Goal: Task Accomplishment & Management: Use online tool/utility

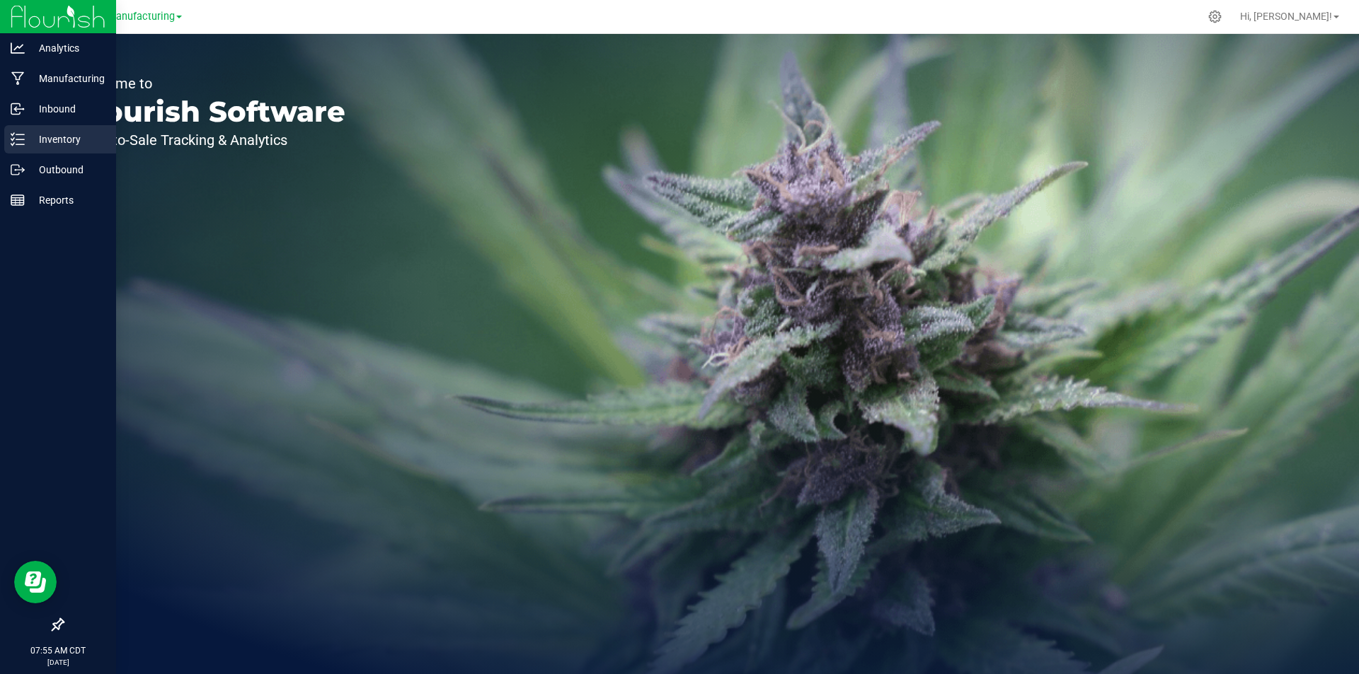
click at [33, 140] on p "Inventory" at bounding box center [67, 139] width 85 height 17
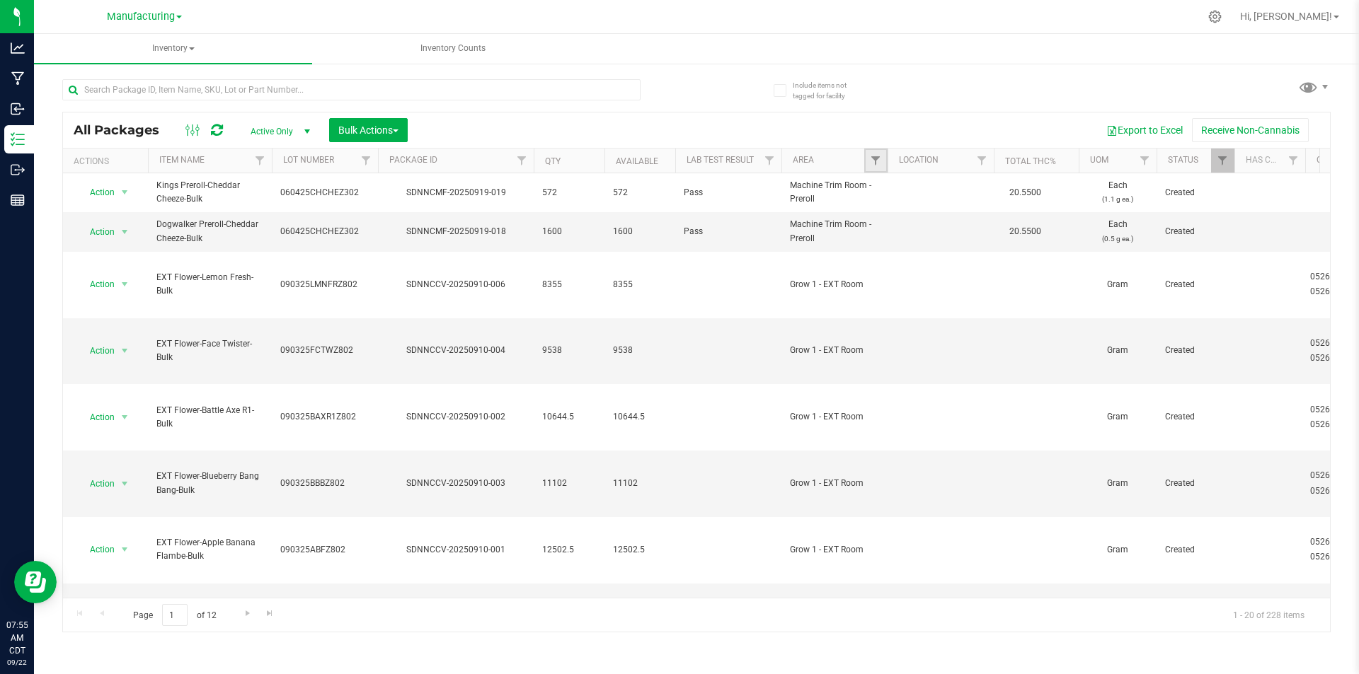
click at [876, 167] on link "Filter" at bounding box center [875, 161] width 23 height 24
click at [125, 236] on span "select" at bounding box center [124, 231] width 11 height 11
click at [150, 339] on li "Locate package" at bounding box center [122, 339] width 89 height 21
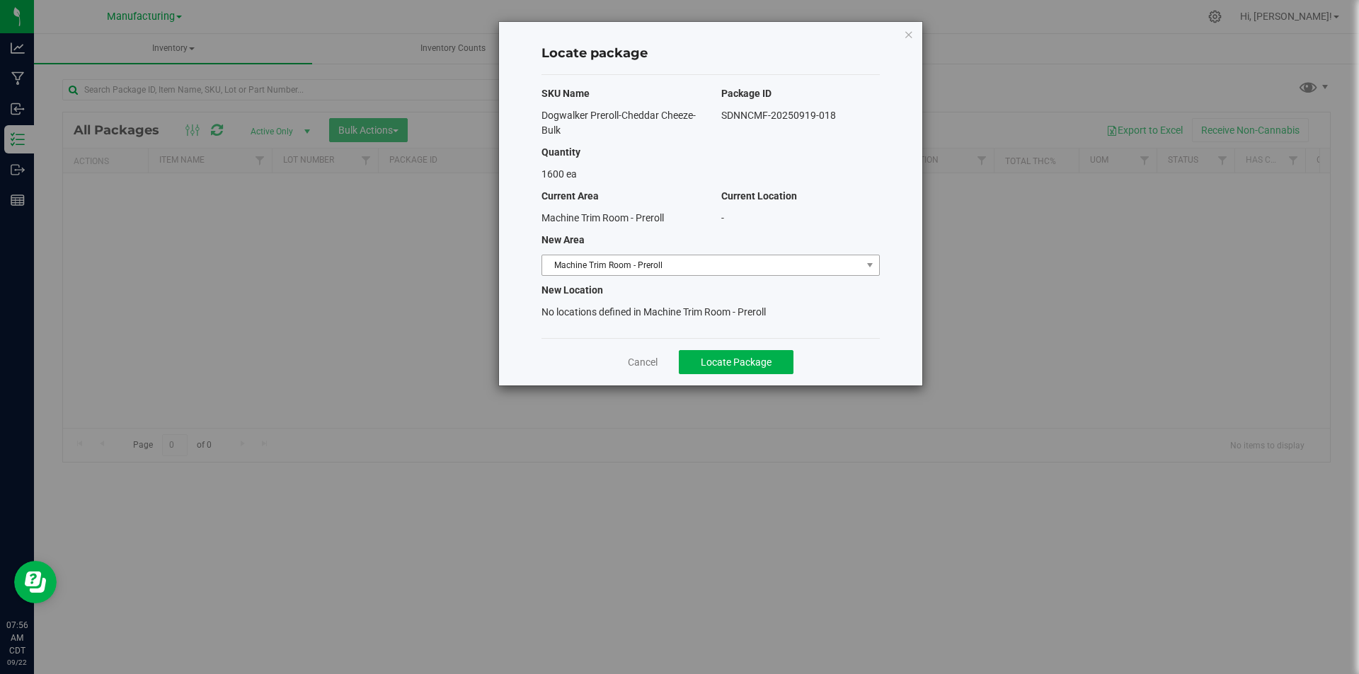
click at [808, 260] on span "Machine Trim Room - Preroll" at bounding box center [701, 265] width 319 height 20
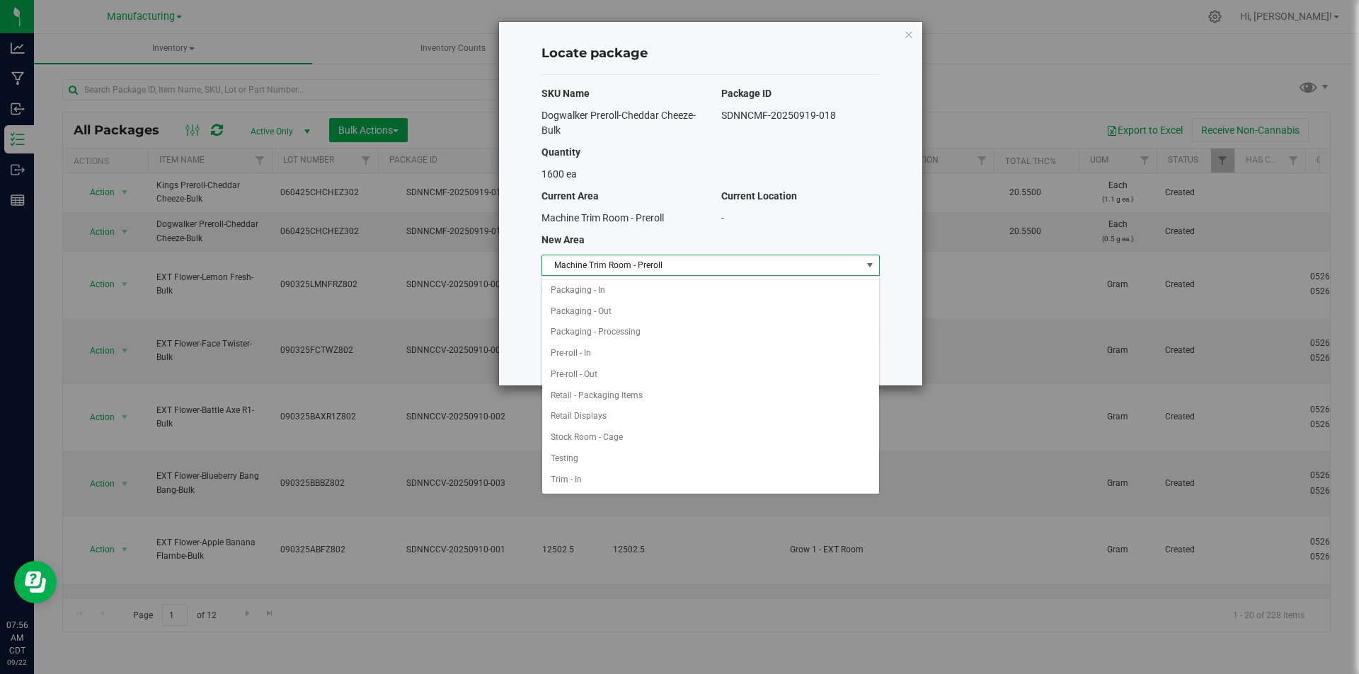
scroll to position [379, 0]
click at [607, 290] on li "Packaging - In" at bounding box center [710, 289] width 337 height 21
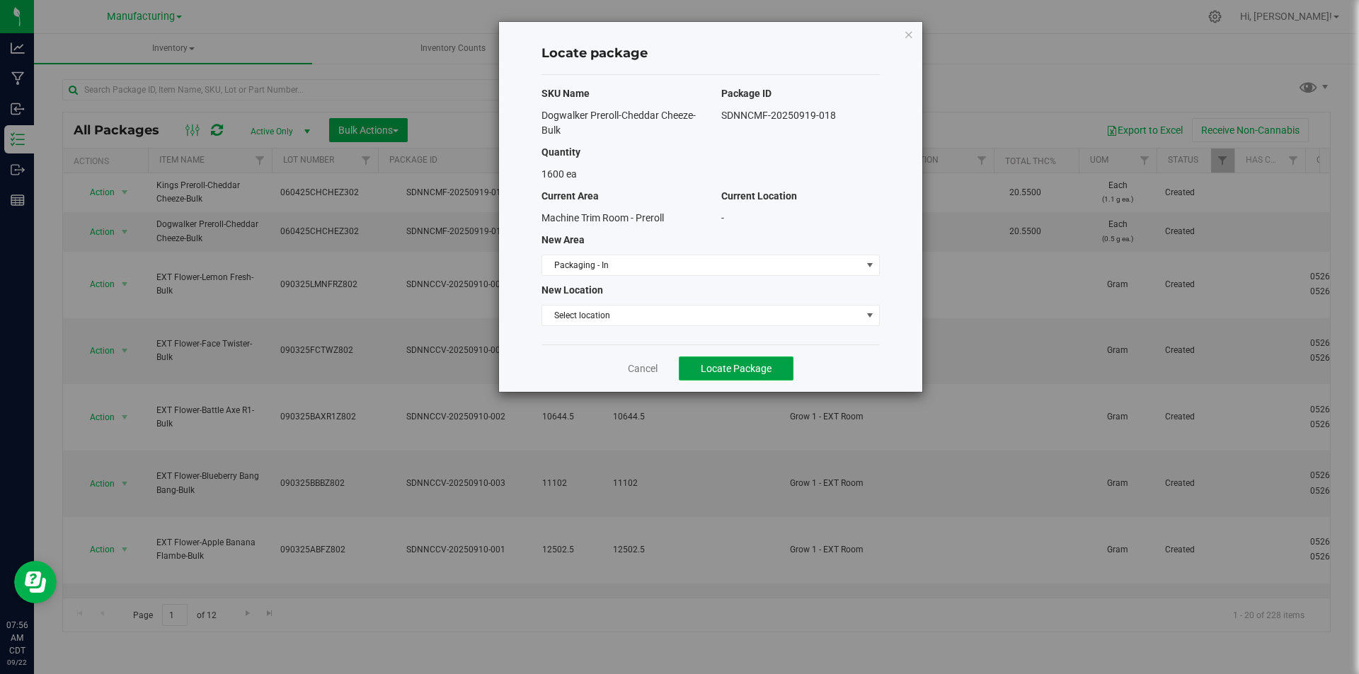
click at [723, 372] on span "Locate Package" at bounding box center [736, 368] width 71 height 11
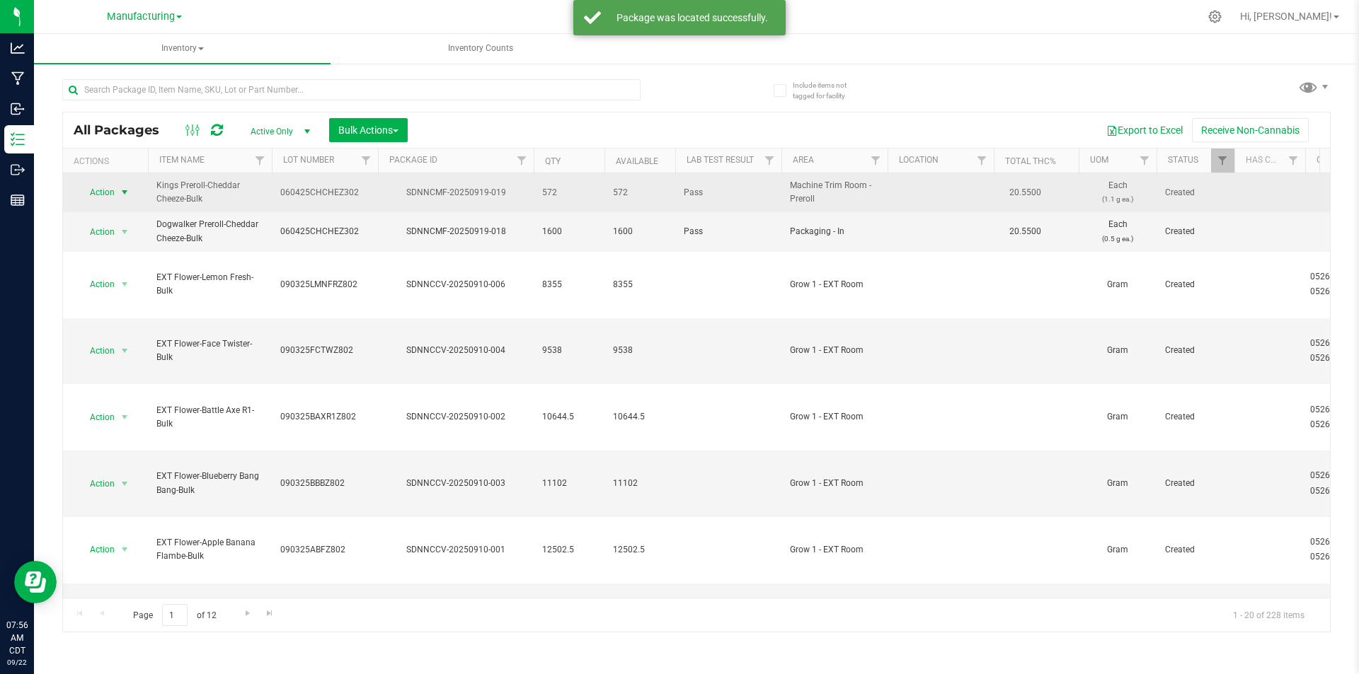
click at [122, 193] on span "select" at bounding box center [124, 192] width 11 height 11
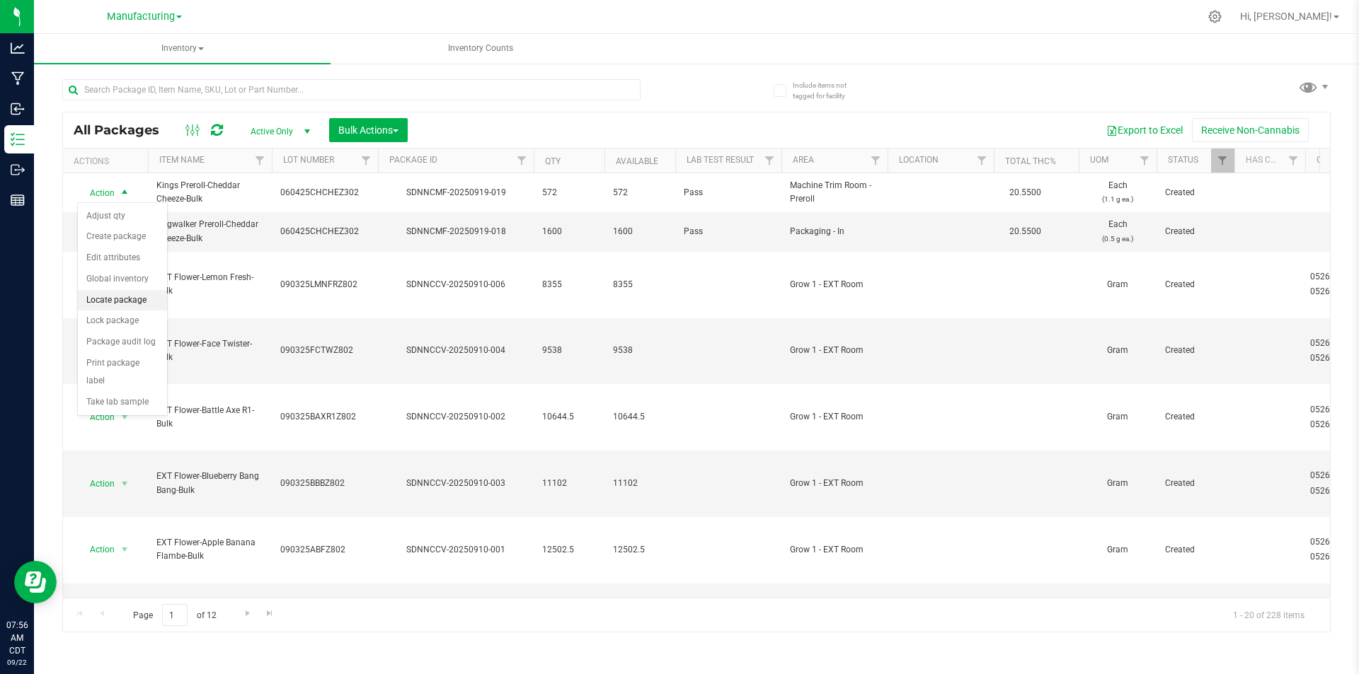
click at [130, 301] on li "Locate package" at bounding box center [122, 300] width 89 height 21
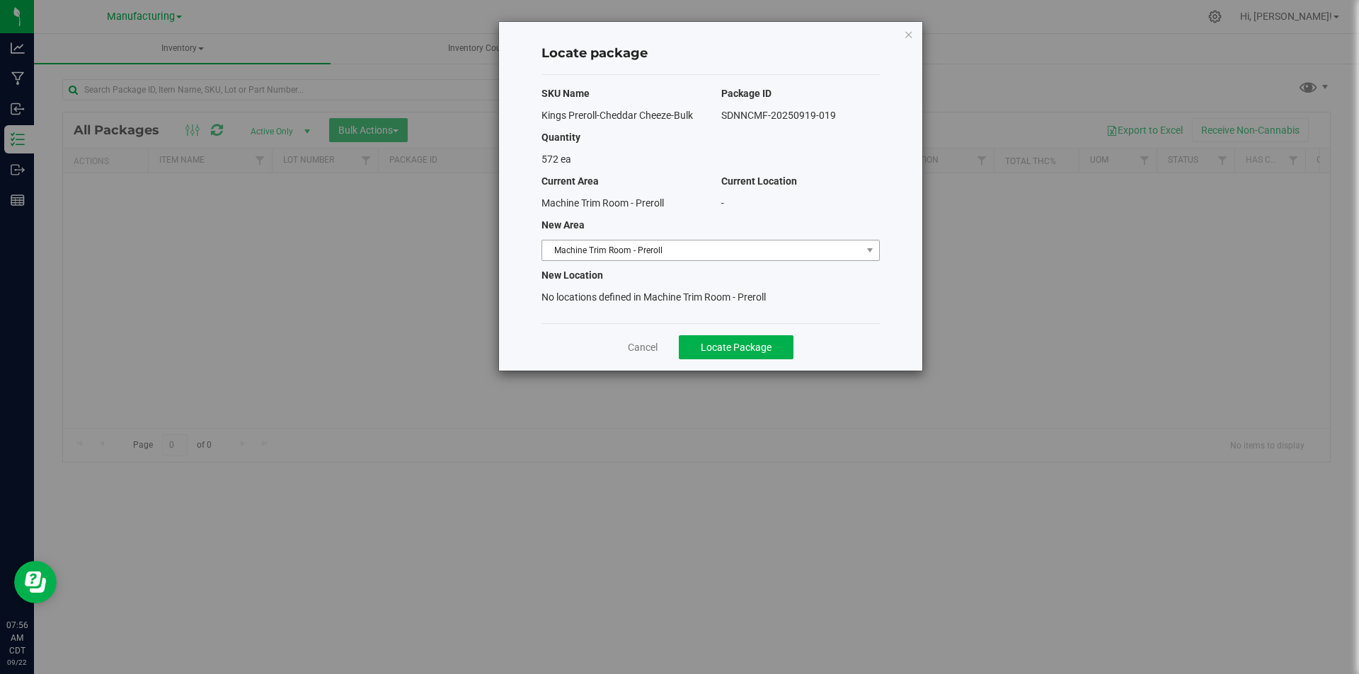
click at [833, 246] on span "Machine Trim Room - Preroll" at bounding box center [701, 251] width 319 height 20
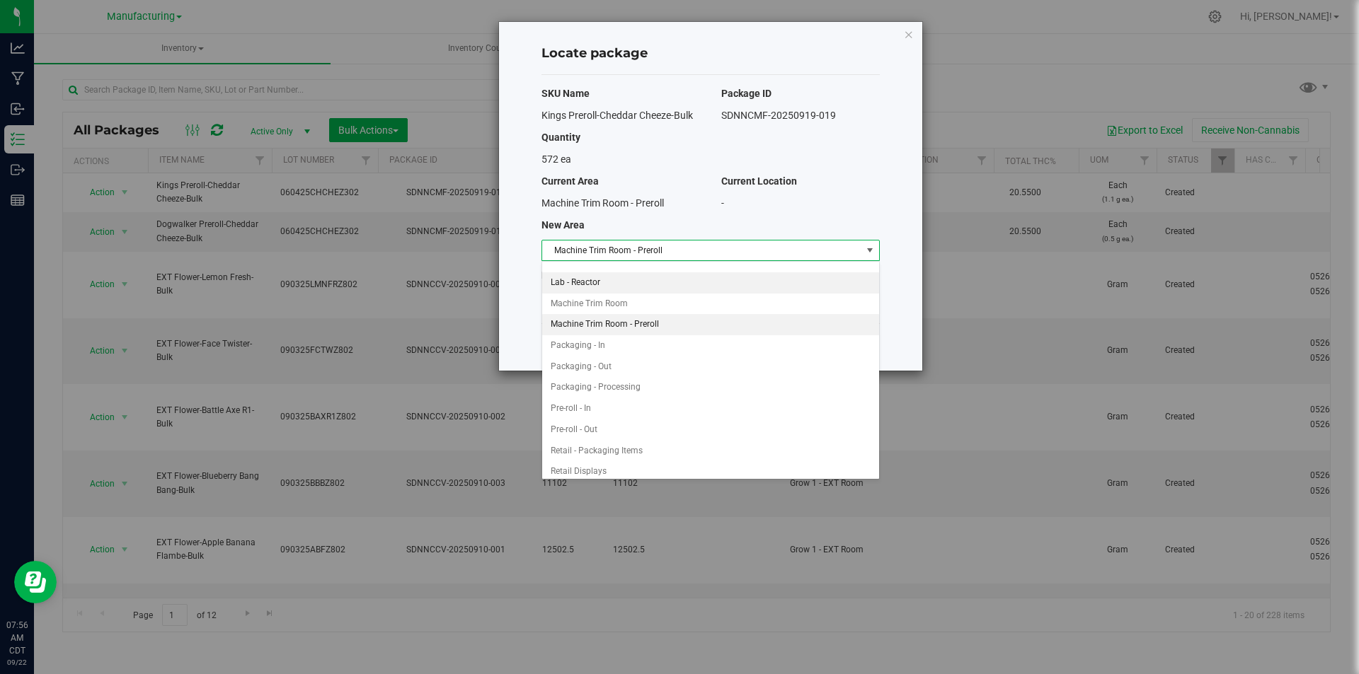
scroll to position [308, 0]
click at [609, 351] on li "Packaging - In" at bounding box center [710, 345] width 337 height 21
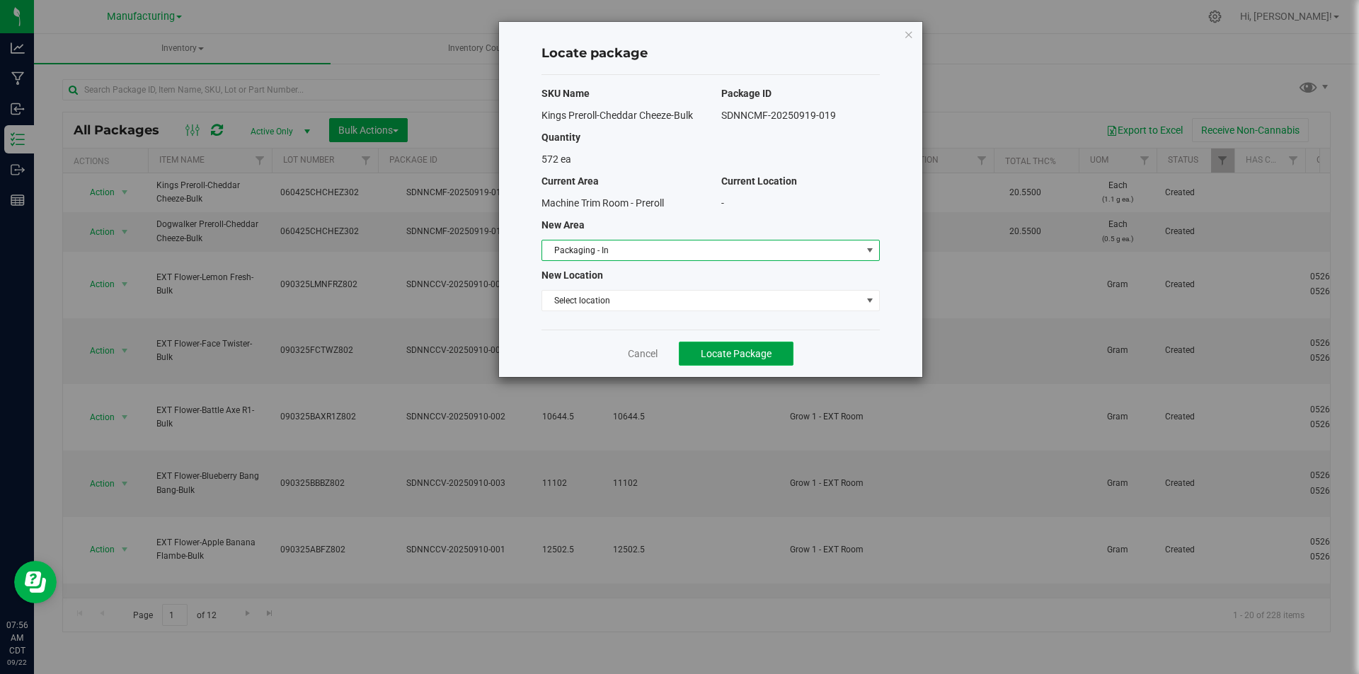
click at [720, 360] on button "Locate Package" at bounding box center [736, 354] width 115 height 24
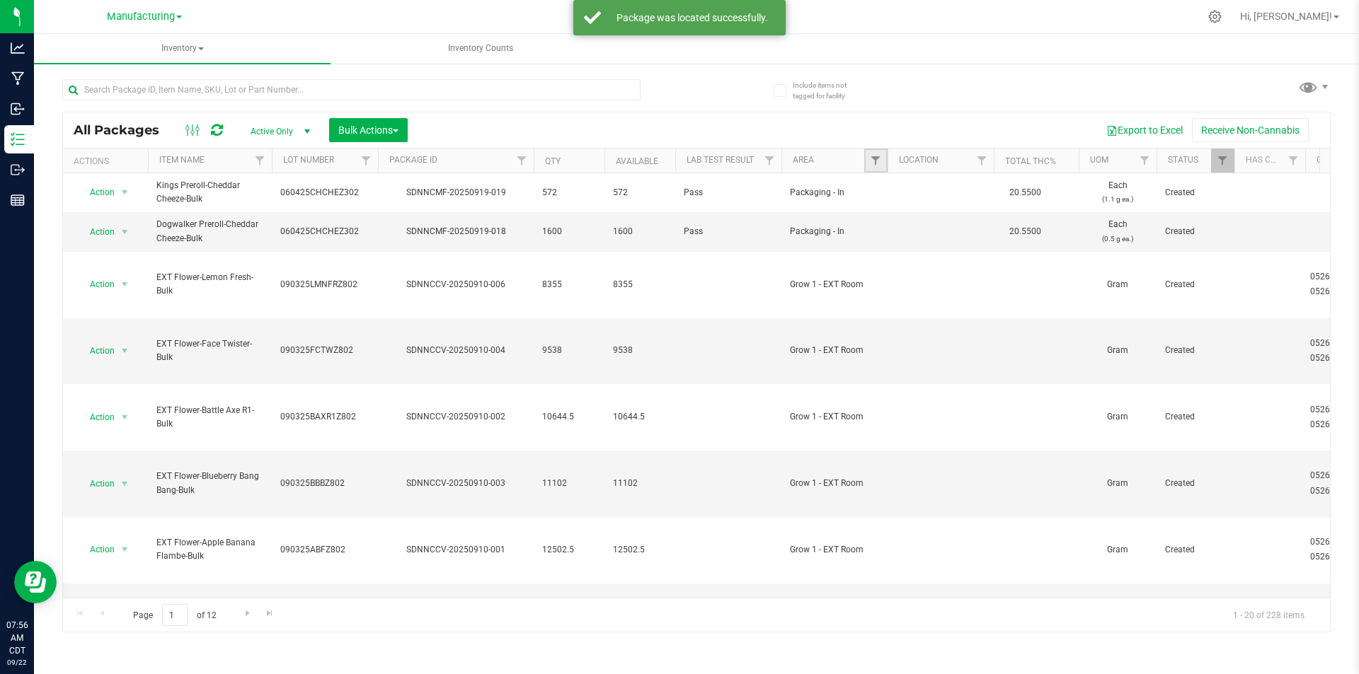
click at [871, 169] on link "Filter" at bounding box center [875, 161] width 23 height 24
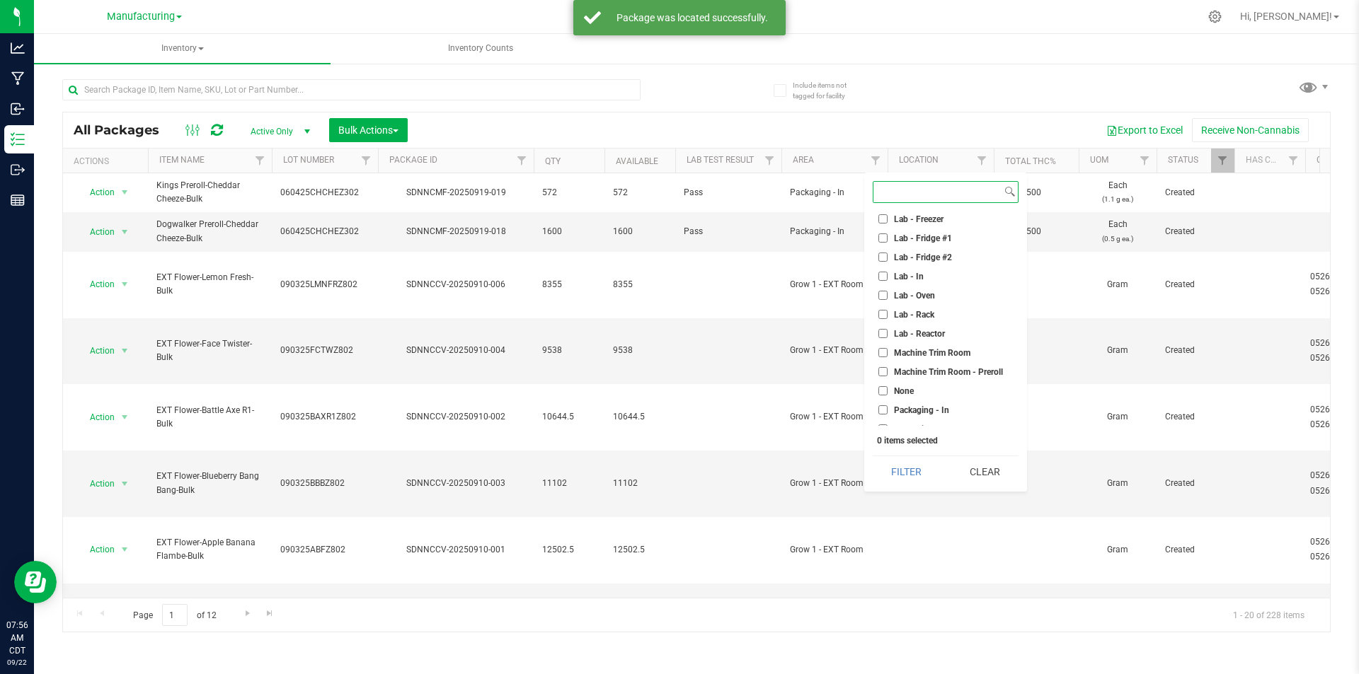
scroll to position [283, 0]
click at [885, 280] on input "Machine Trim Room" at bounding box center [882, 281] width 9 height 9
checkbox input "true"
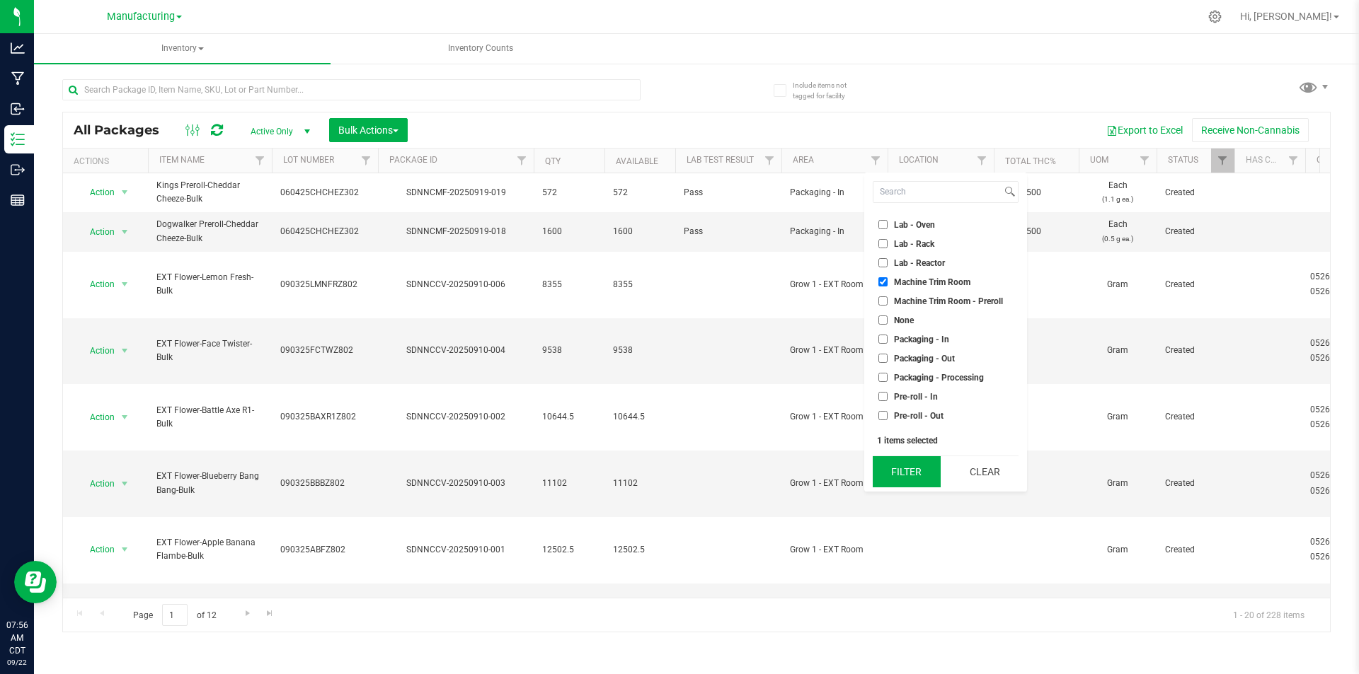
click at [922, 466] on button "Filter" at bounding box center [907, 471] width 68 height 31
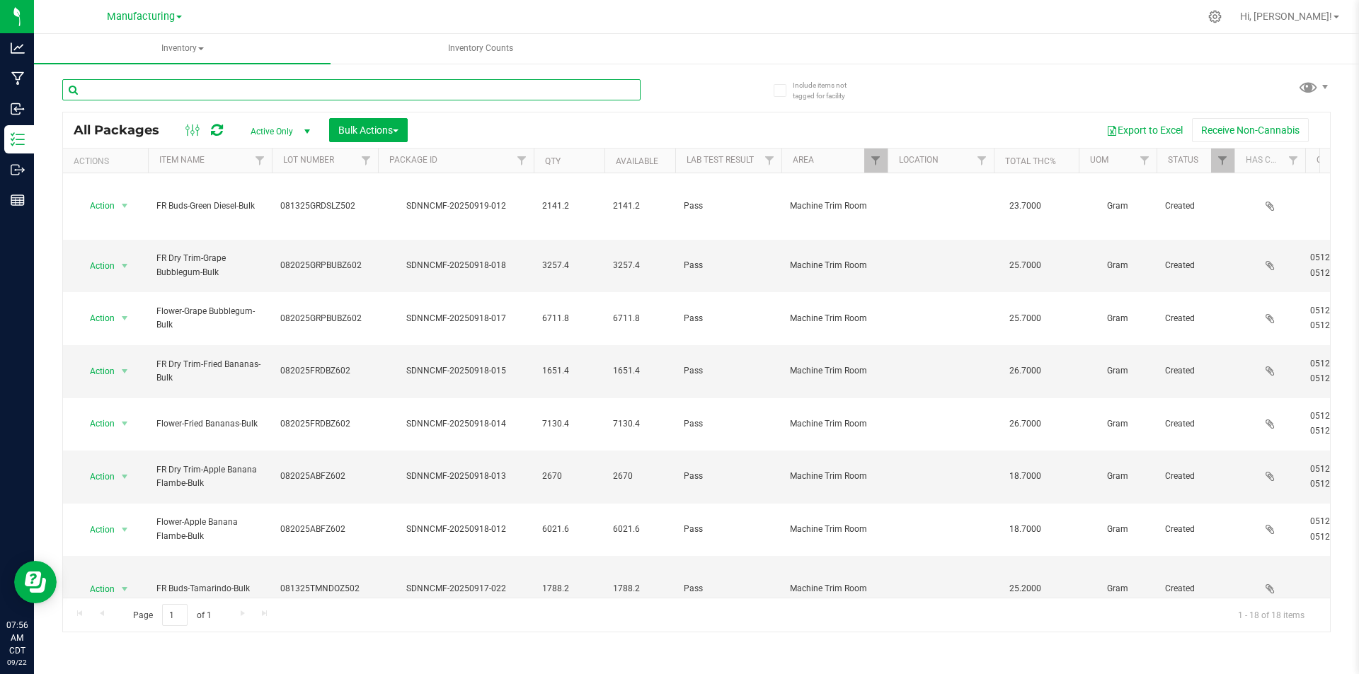
click at [138, 86] on input "text" at bounding box center [351, 89] width 578 height 21
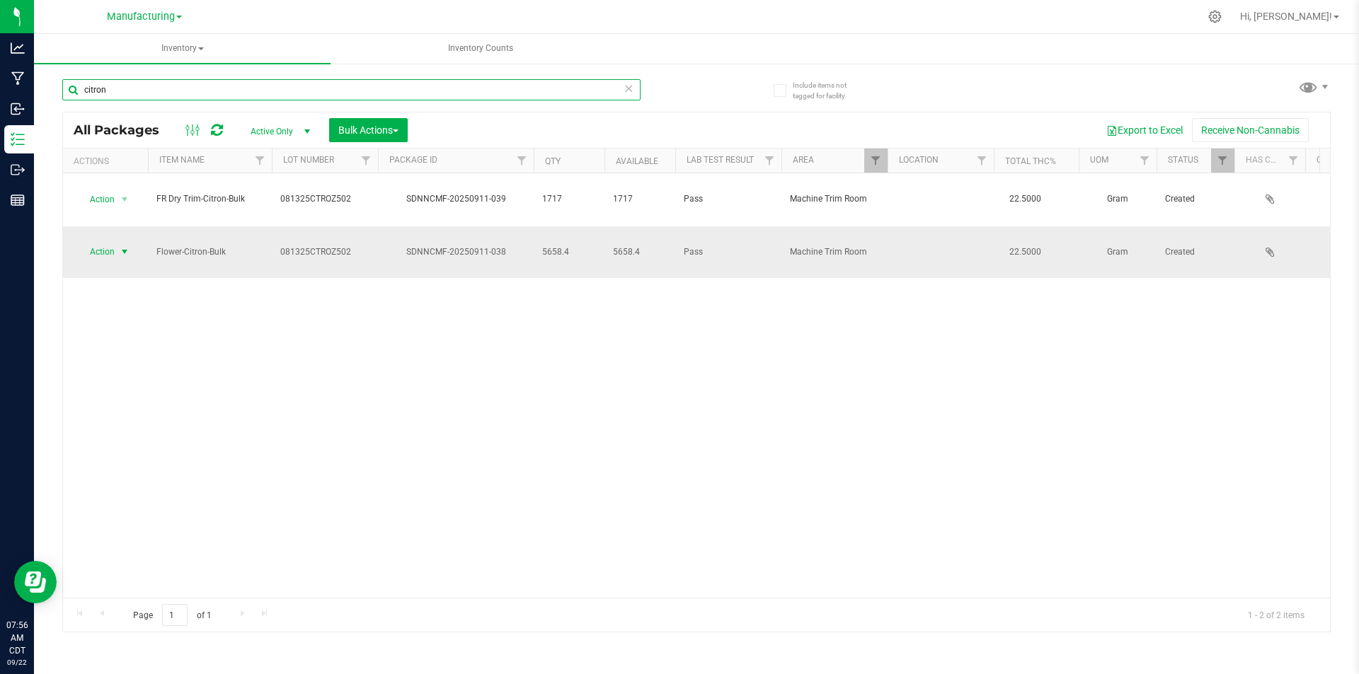
type input "citron"
click at [125, 246] on span "select" at bounding box center [124, 251] width 11 height 11
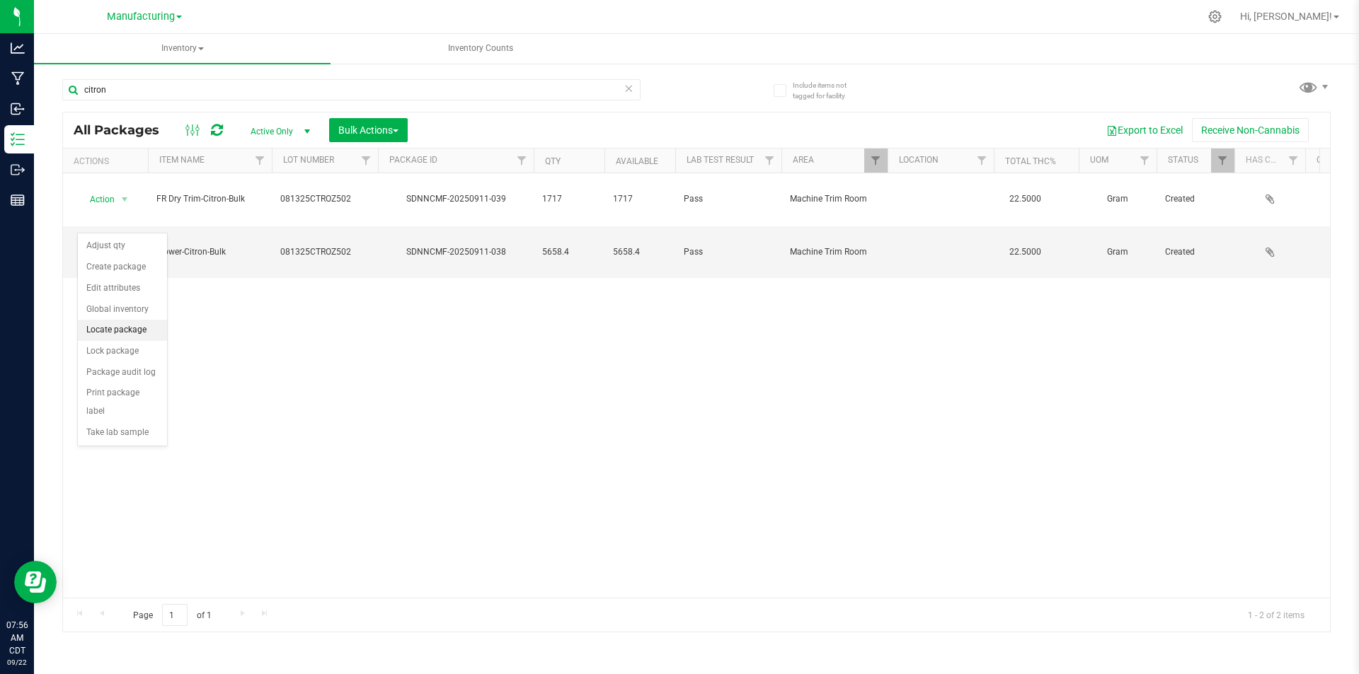
click at [118, 332] on li "Locate package" at bounding box center [122, 330] width 89 height 21
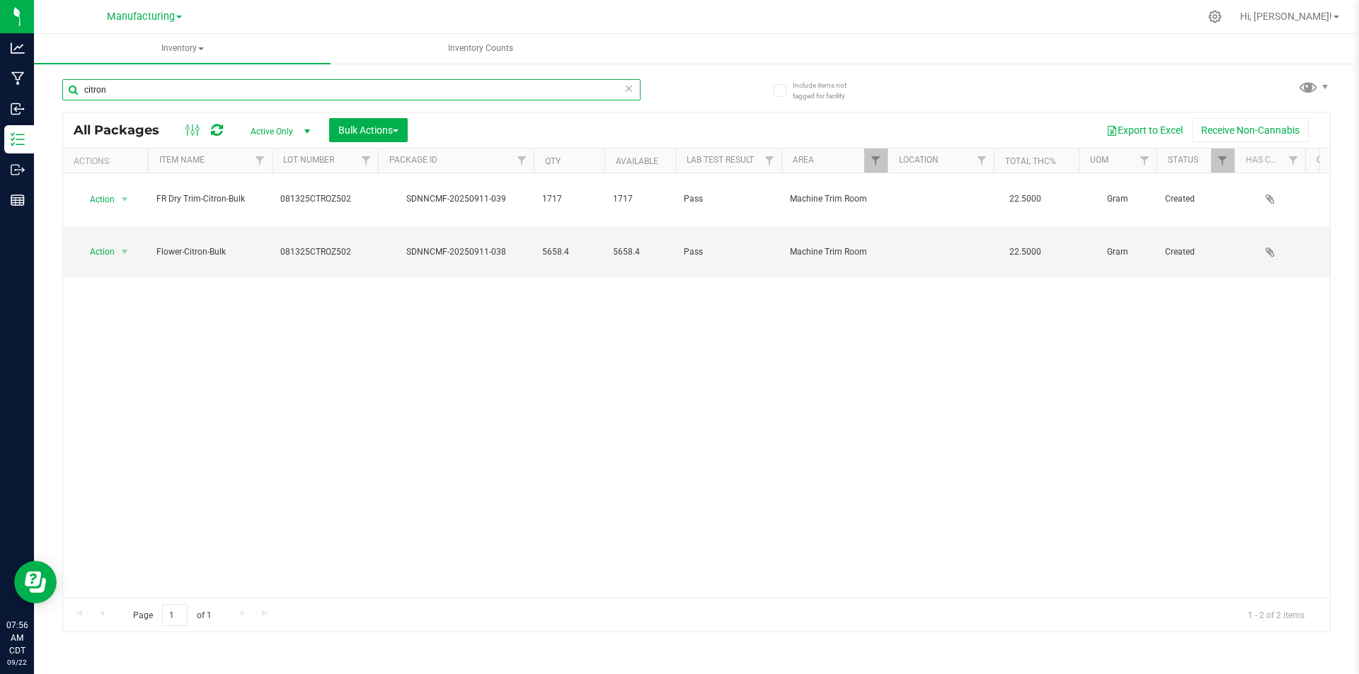
click at [131, 100] on input "citron" at bounding box center [351, 89] width 578 height 21
type input "c"
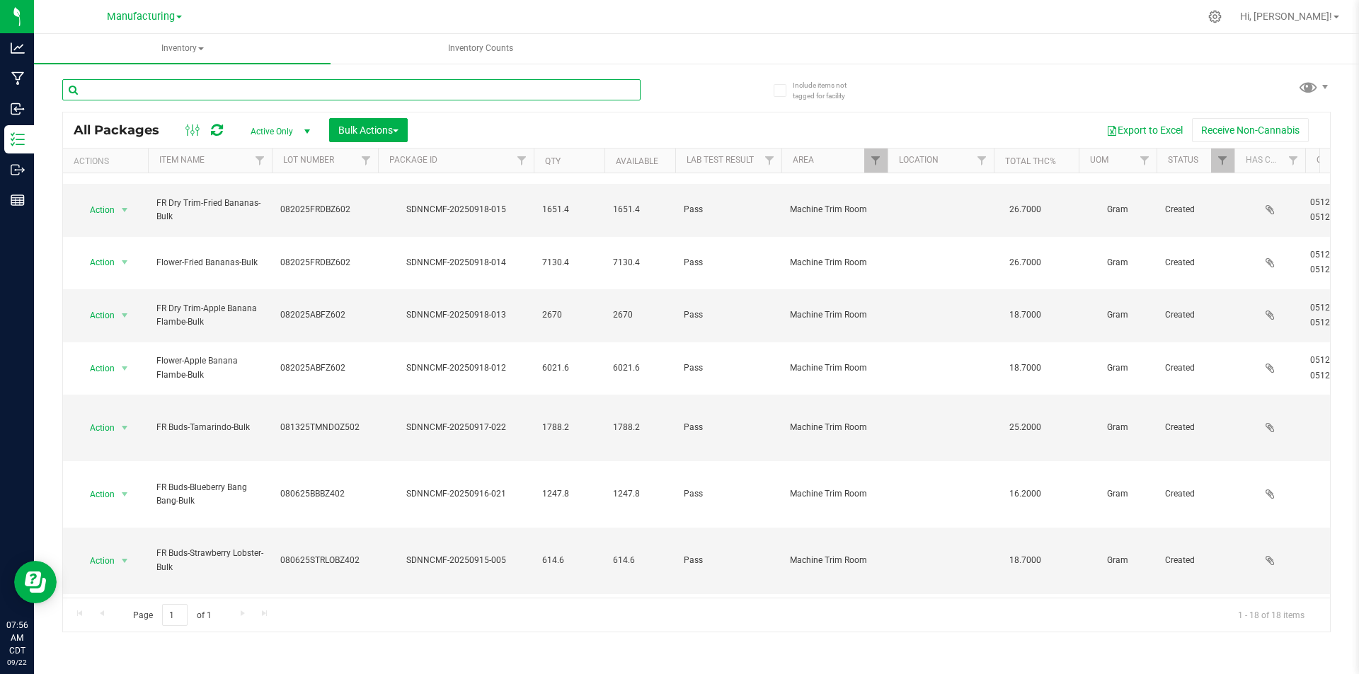
scroll to position [260, 0]
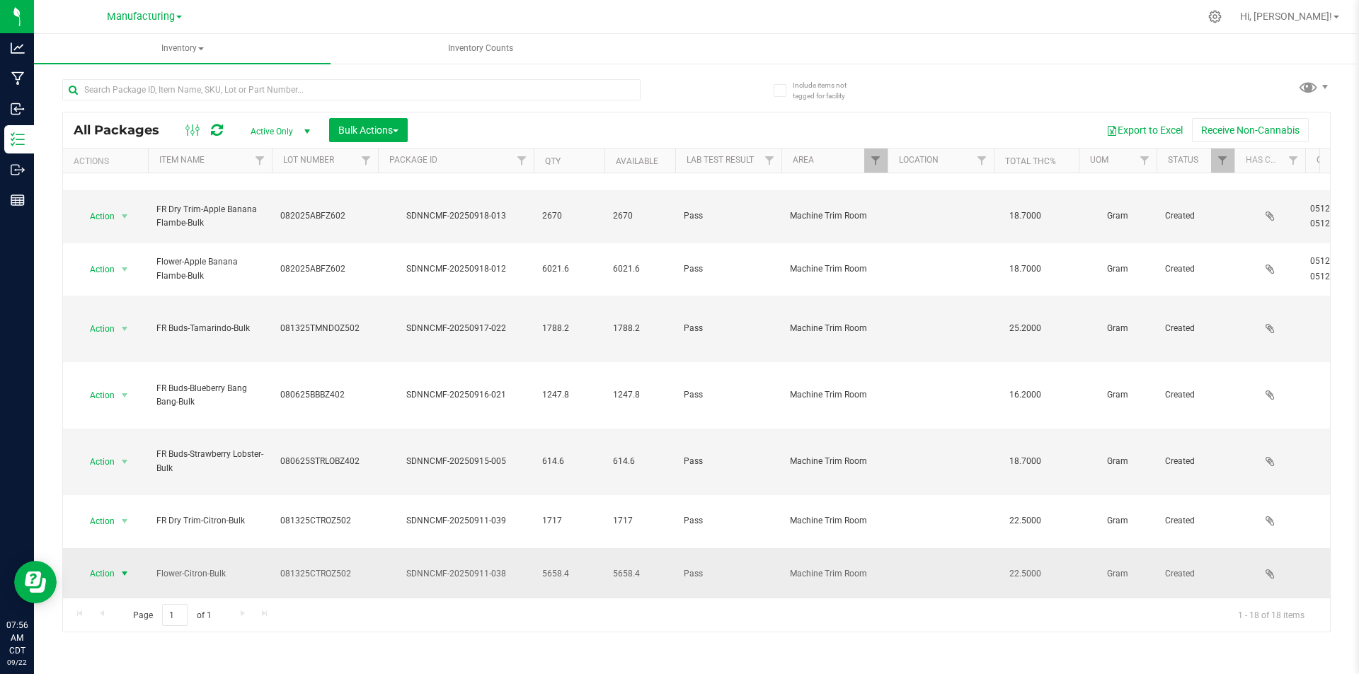
click at [125, 568] on span "select" at bounding box center [124, 573] width 11 height 11
click at [131, 446] on li "Locate package" at bounding box center [122, 449] width 89 height 21
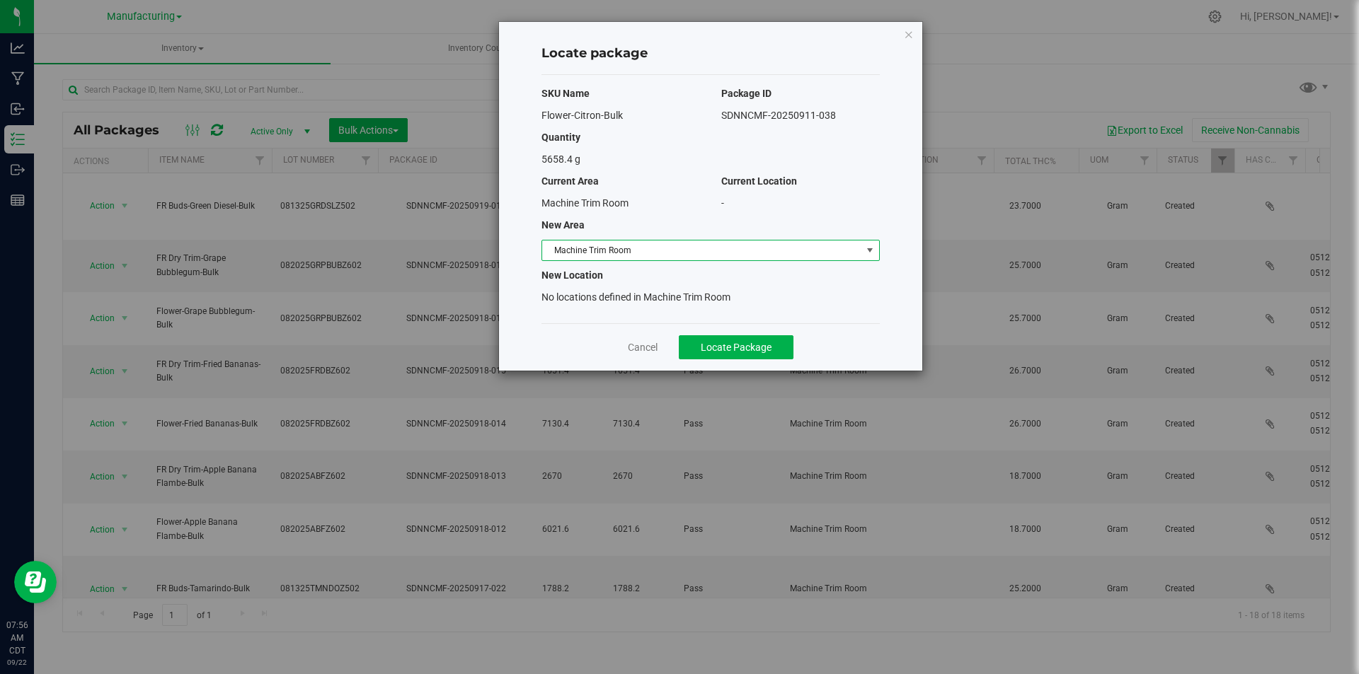
click at [749, 253] on span "Machine Trim Room" at bounding box center [701, 251] width 319 height 20
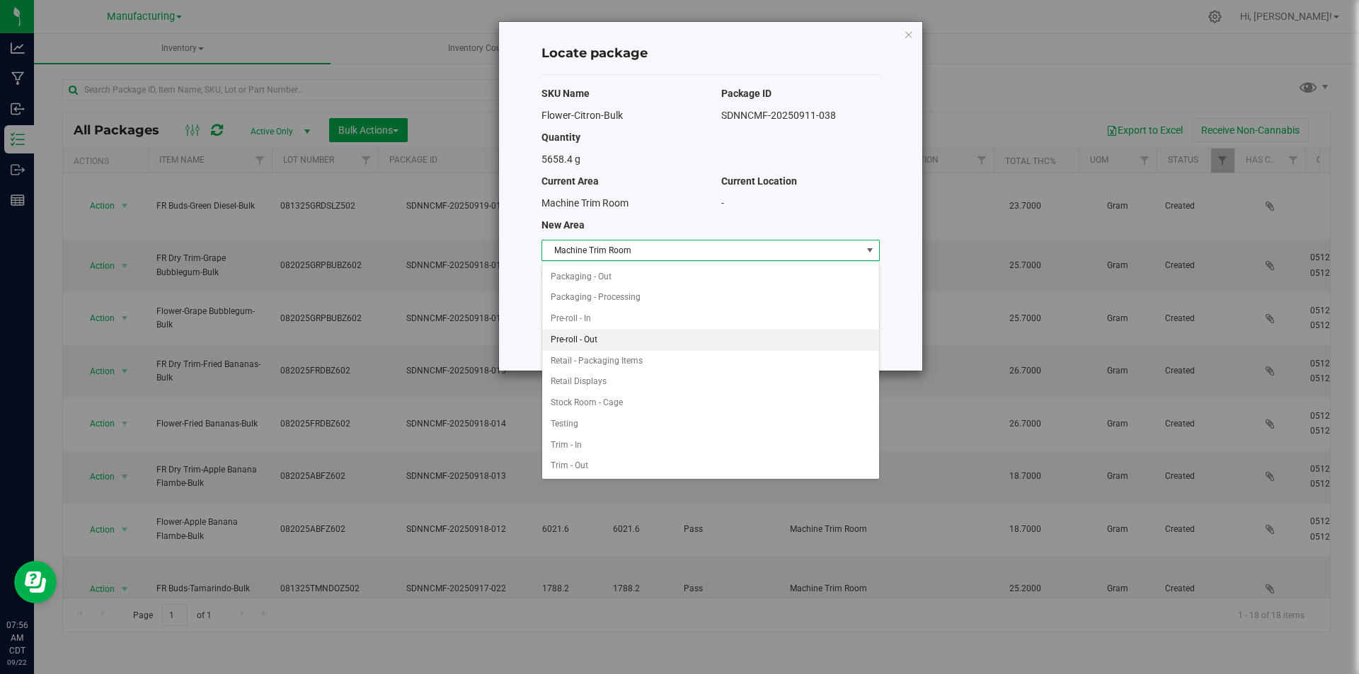
scroll to position [398, 0]
click at [608, 446] on li "Trim - In" at bounding box center [710, 445] width 337 height 21
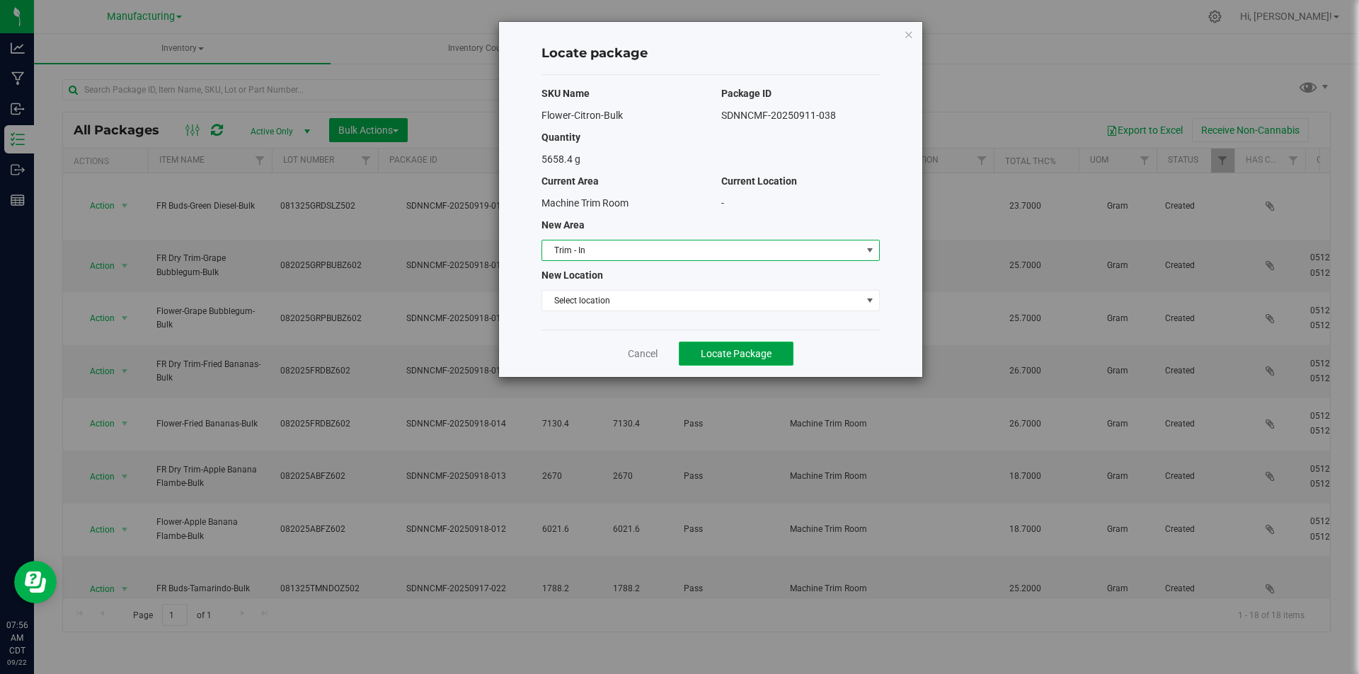
click at [741, 350] on span "Locate Package" at bounding box center [736, 353] width 71 height 11
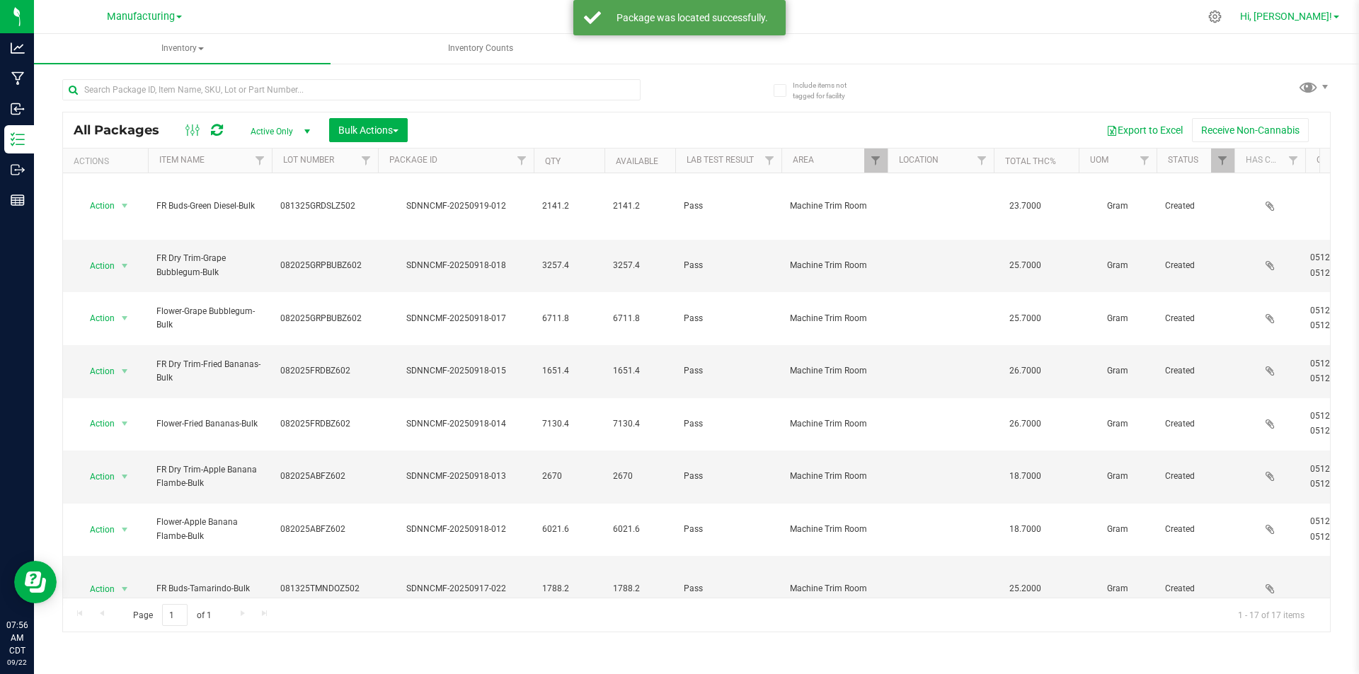
click at [1319, 12] on span "Hi, [PERSON_NAME]!" at bounding box center [1286, 16] width 92 height 11
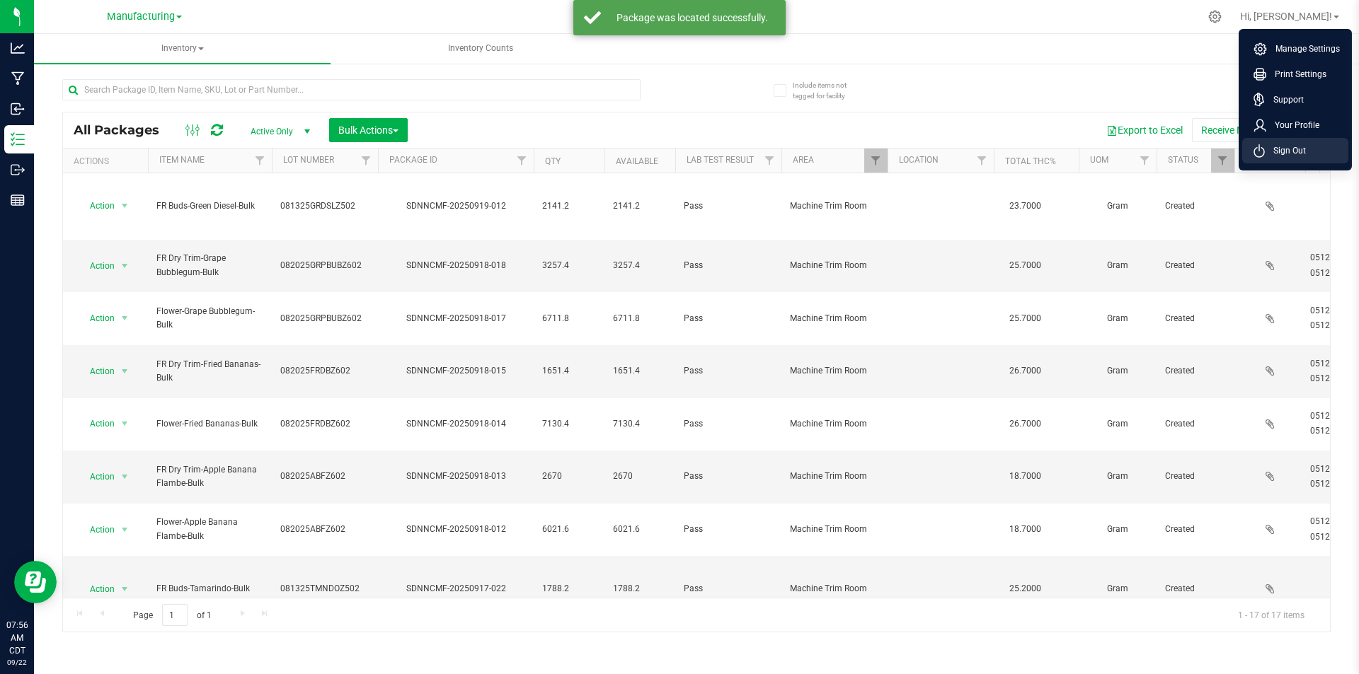
click at [1299, 151] on span "Sign Out" at bounding box center [1285, 151] width 41 height 14
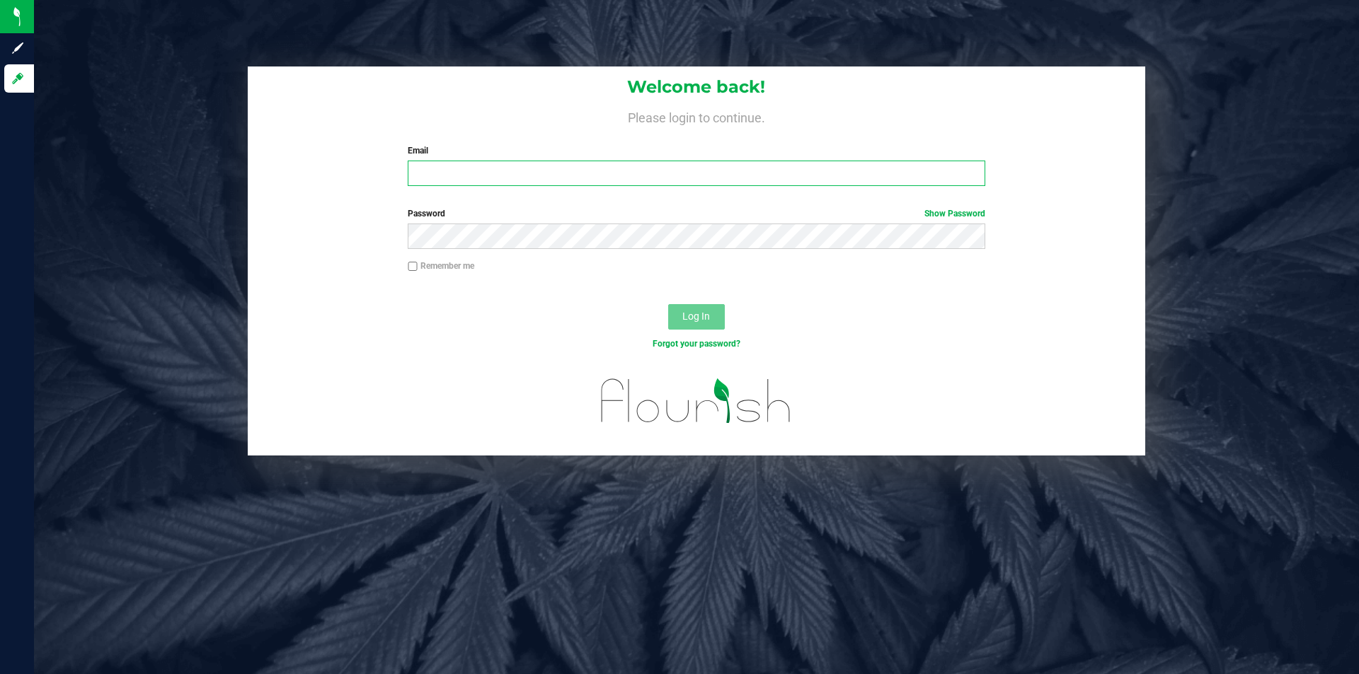
click at [514, 172] on input "Email" at bounding box center [696, 173] width 577 height 25
type input "[PERSON_NAME][EMAIL_ADDRESS][PERSON_NAME][DOMAIN_NAME]"
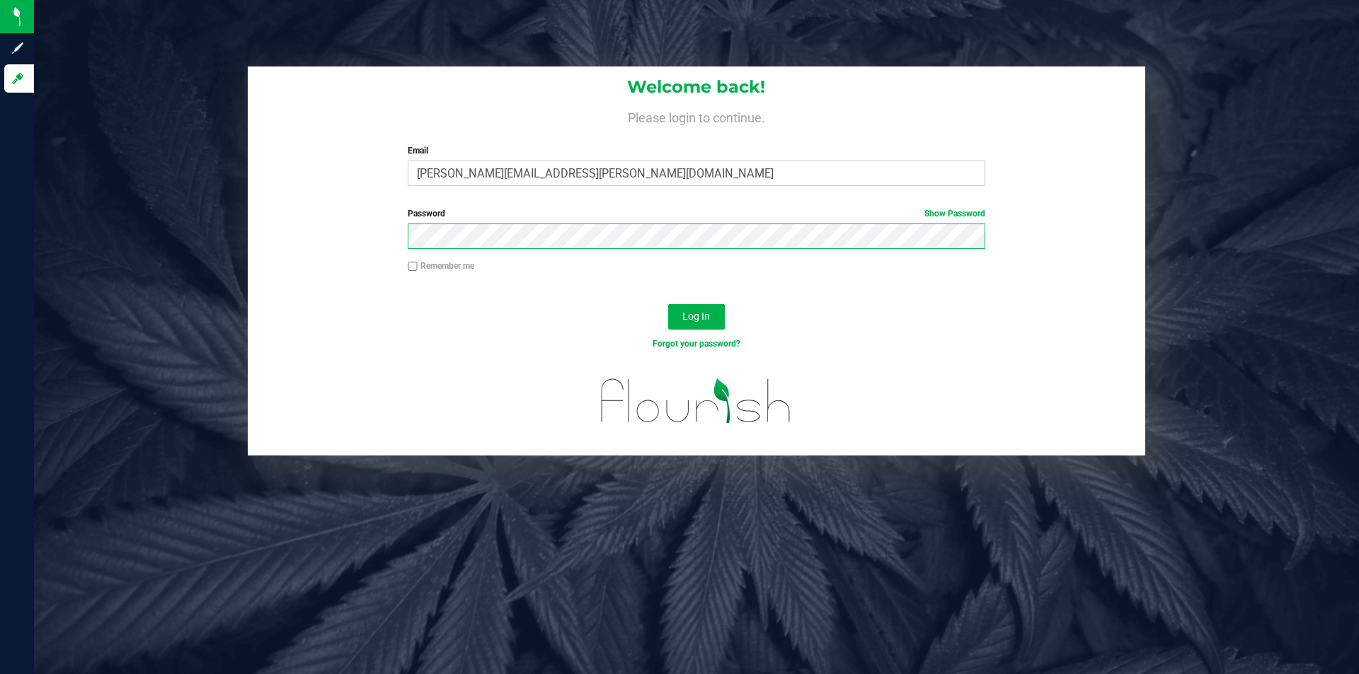
click at [668, 304] on button "Log In" at bounding box center [696, 316] width 57 height 25
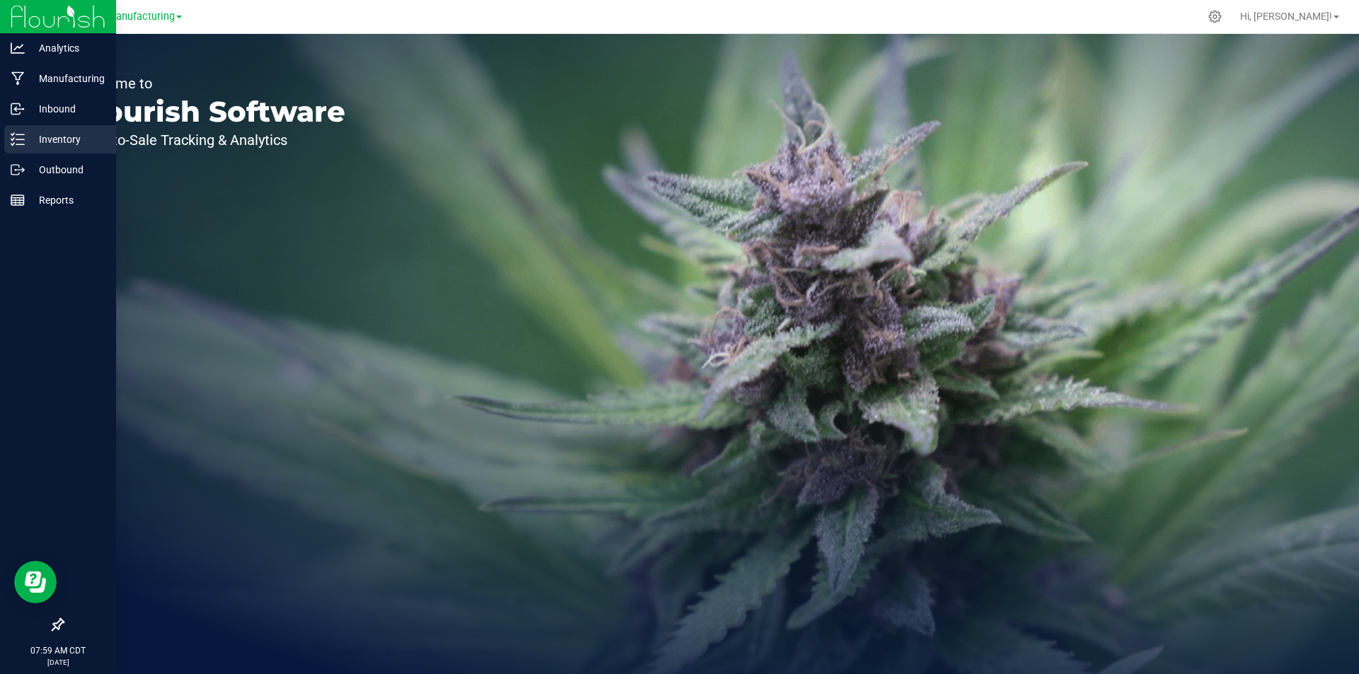
click at [72, 132] on p "Inventory" at bounding box center [67, 139] width 85 height 17
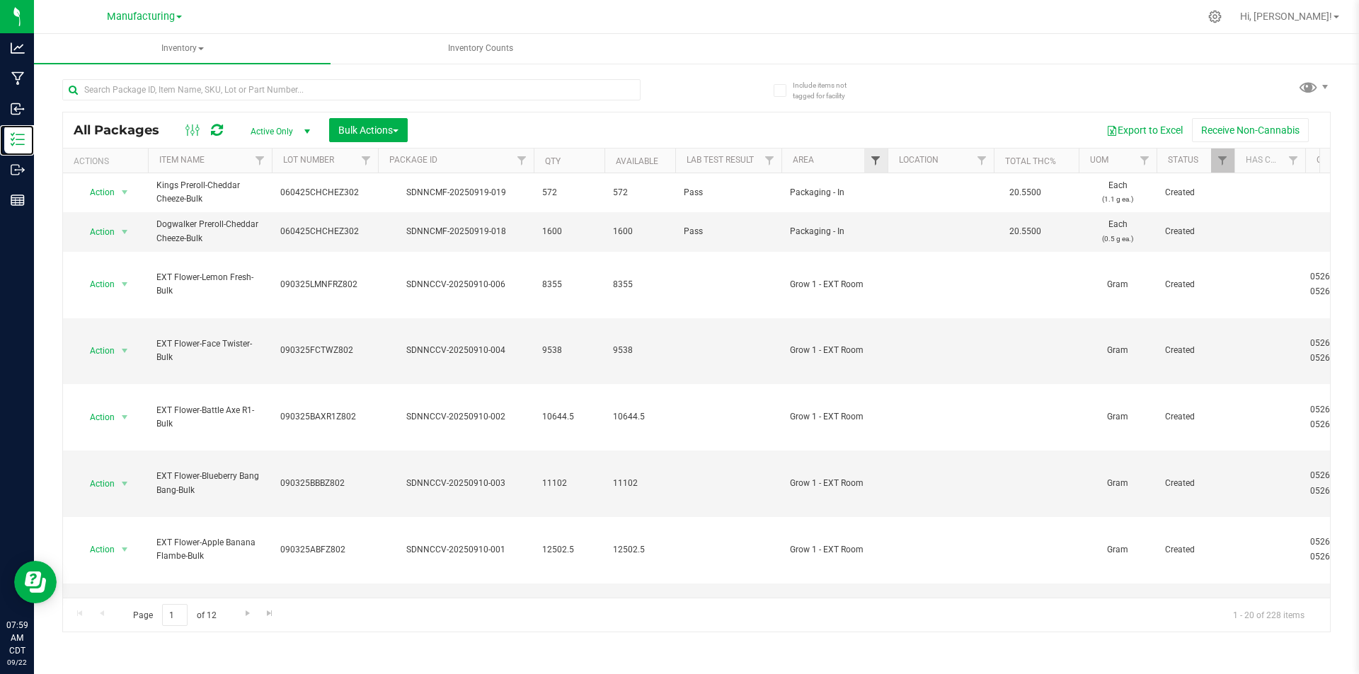
drag, startPoint x: 886, startPoint y: 161, endPoint x: 878, endPoint y: 161, distance: 7.8
click at [885, 161] on div at bounding box center [888, 161] width 6 height 25
click at [878, 161] on span "Filter" at bounding box center [875, 160] width 11 height 11
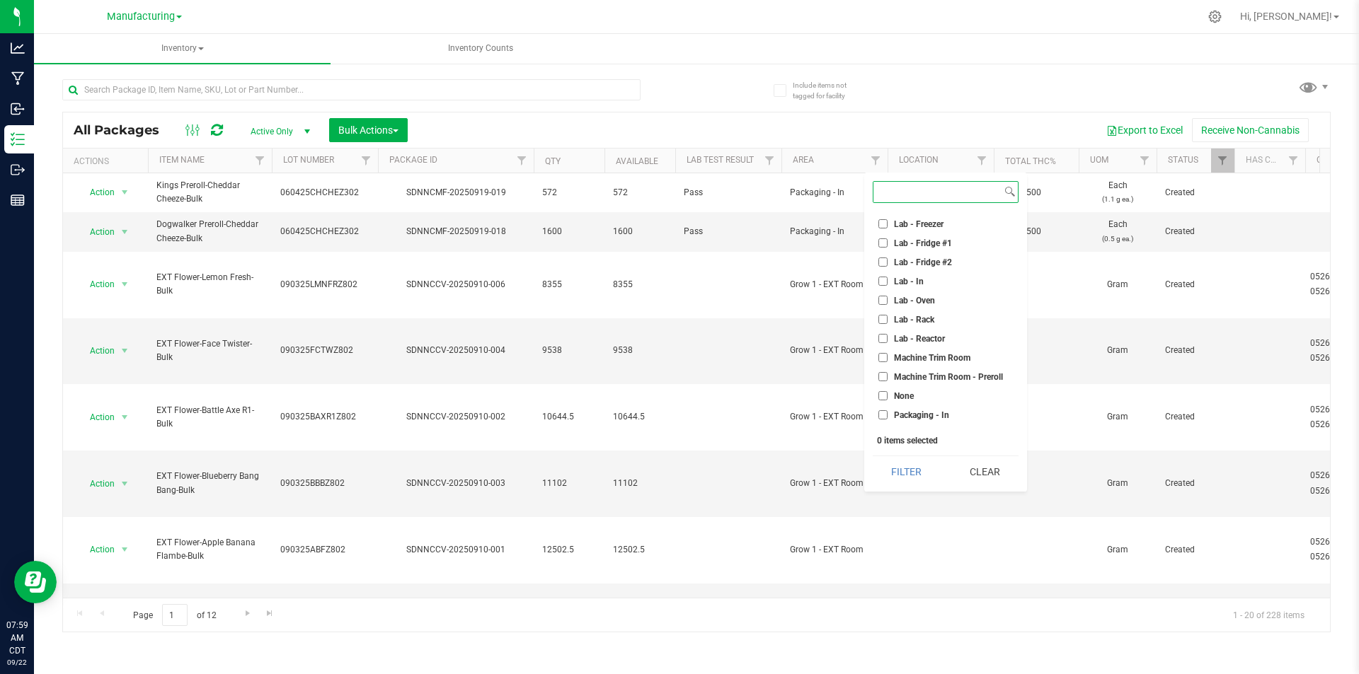
scroll to position [212, 0]
click at [882, 350] on input "Machine Trim Room" at bounding box center [882, 352] width 9 height 9
click at [896, 477] on button "Filter" at bounding box center [907, 471] width 68 height 31
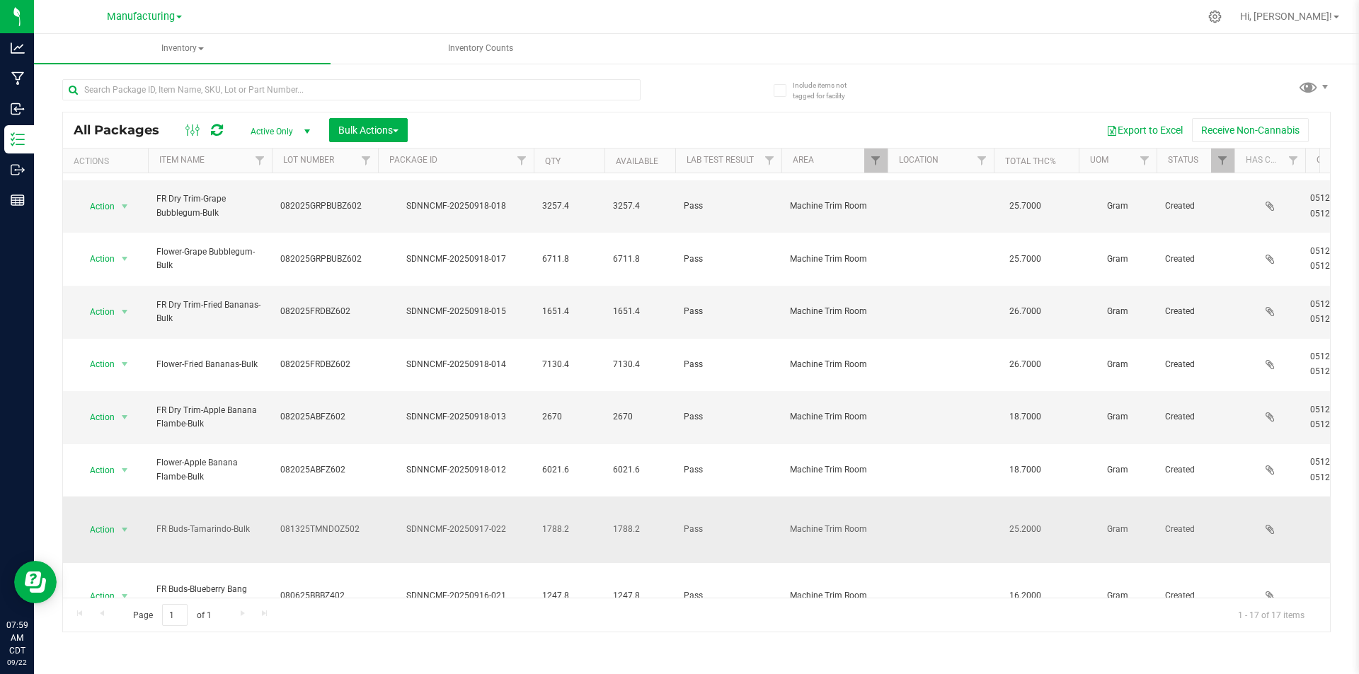
scroll to position [212, 0]
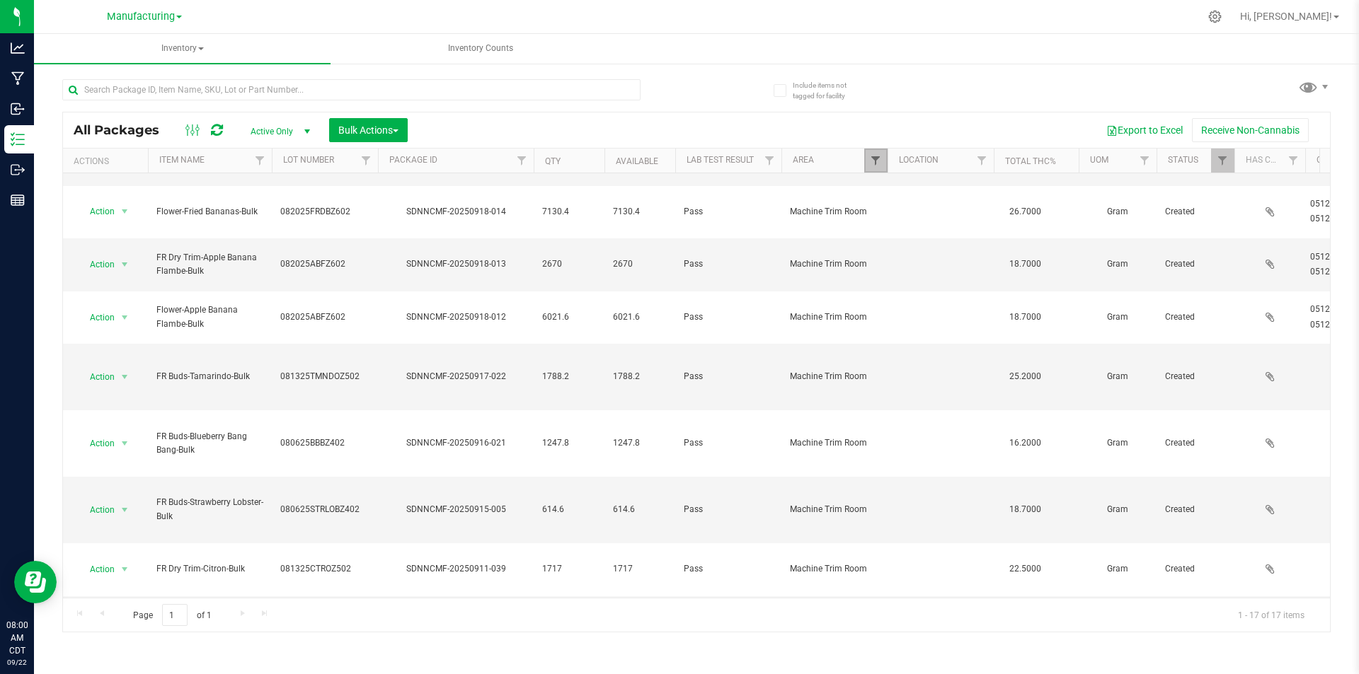
click at [879, 161] on span "Filter" at bounding box center [875, 160] width 11 height 11
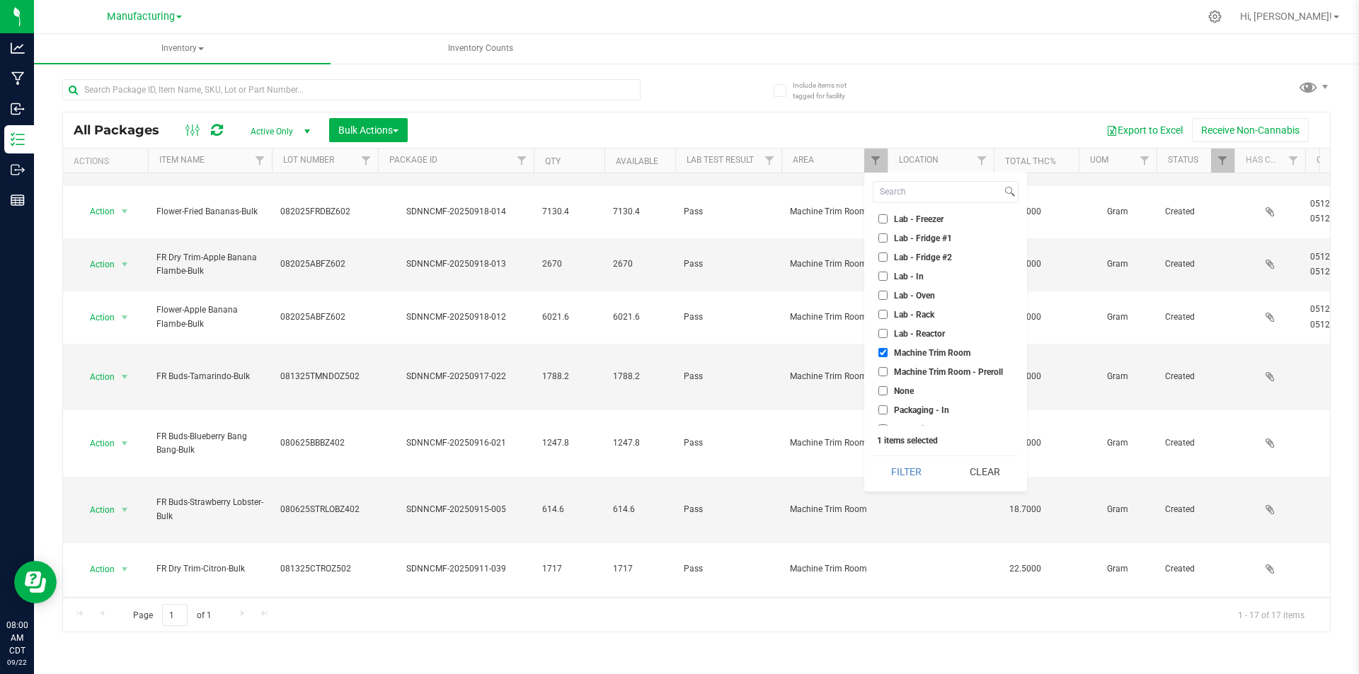
click at [884, 351] on input "Machine Trim Room" at bounding box center [882, 352] width 9 height 9
checkbox input "false"
click at [880, 396] on input "Trim - In" at bounding box center [882, 399] width 9 height 9
checkbox input "true"
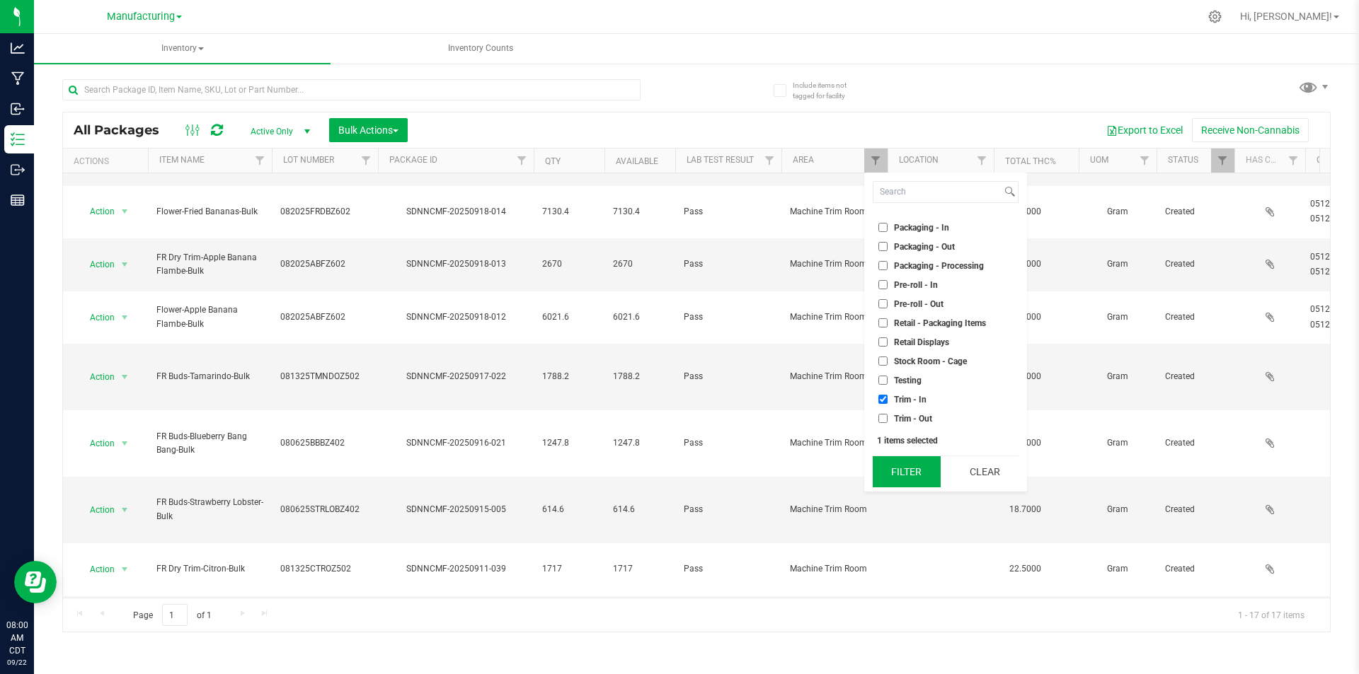
click at [900, 480] on button "Filter" at bounding box center [907, 471] width 68 height 31
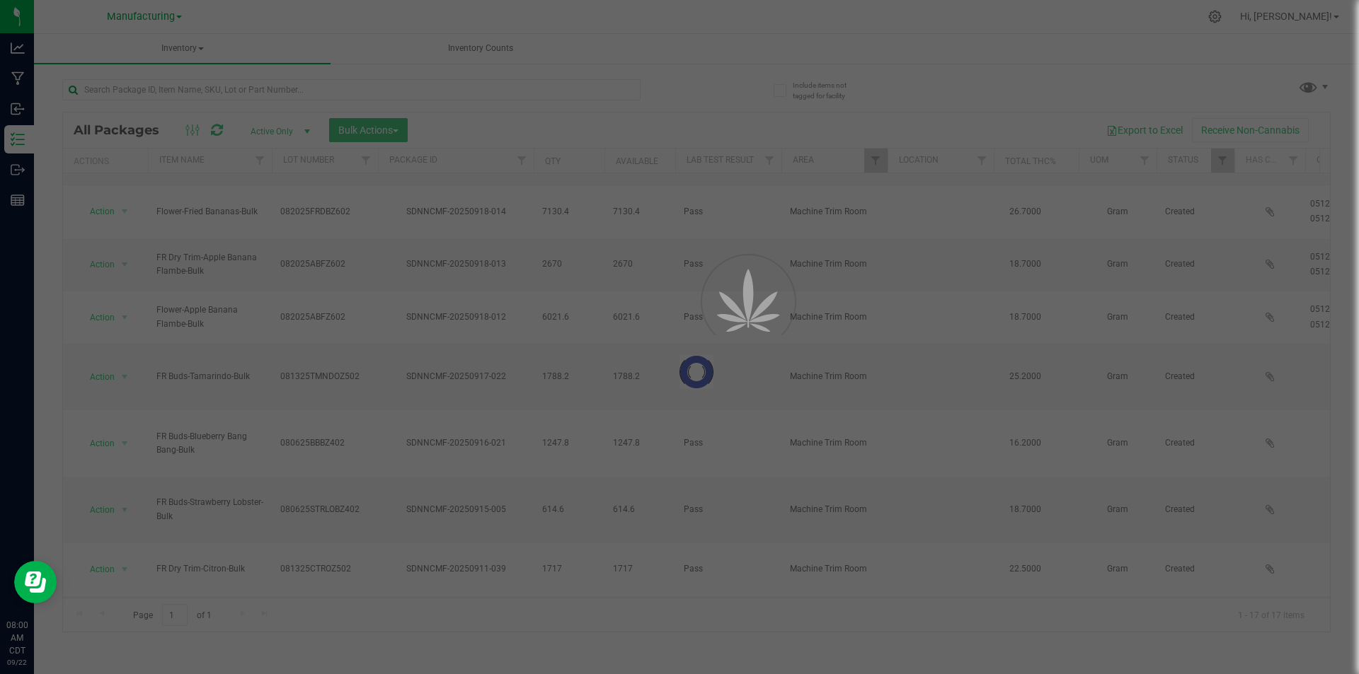
scroll to position [0, 0]
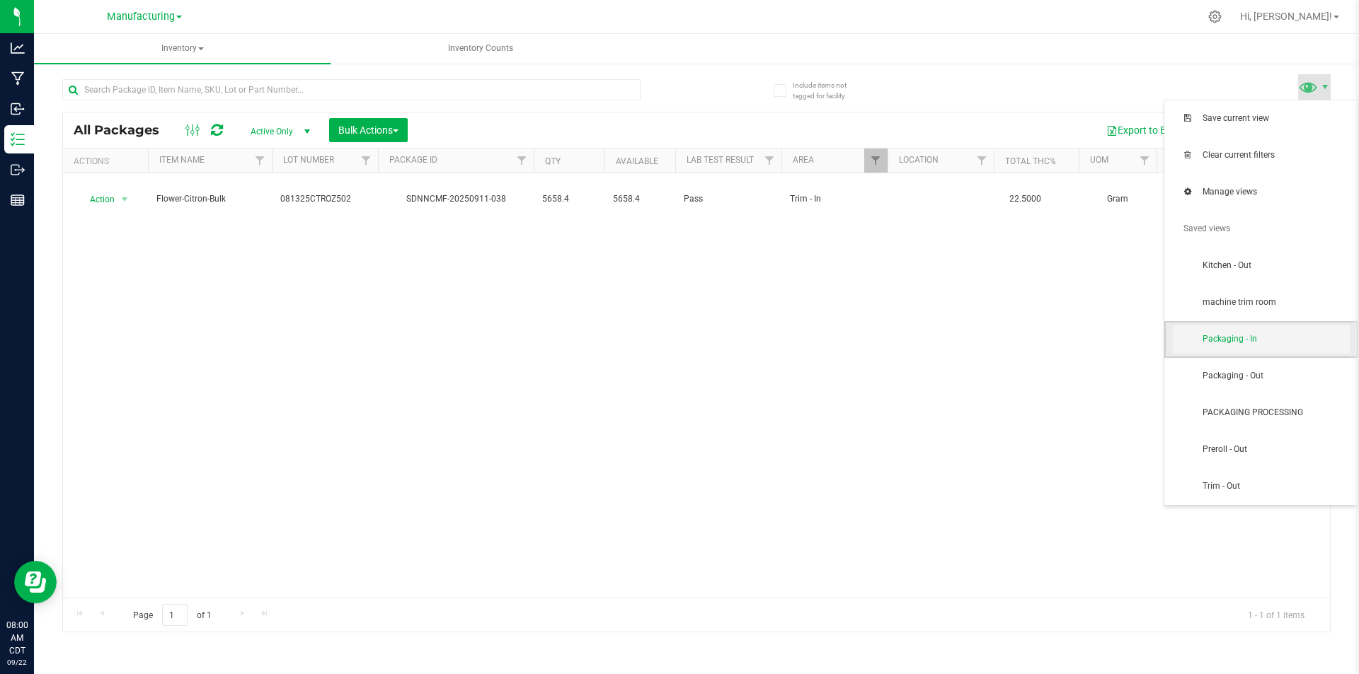
click at [1208, 327] on span "Packaging - In" at bounding box center [1261, 340] width 177 height 28
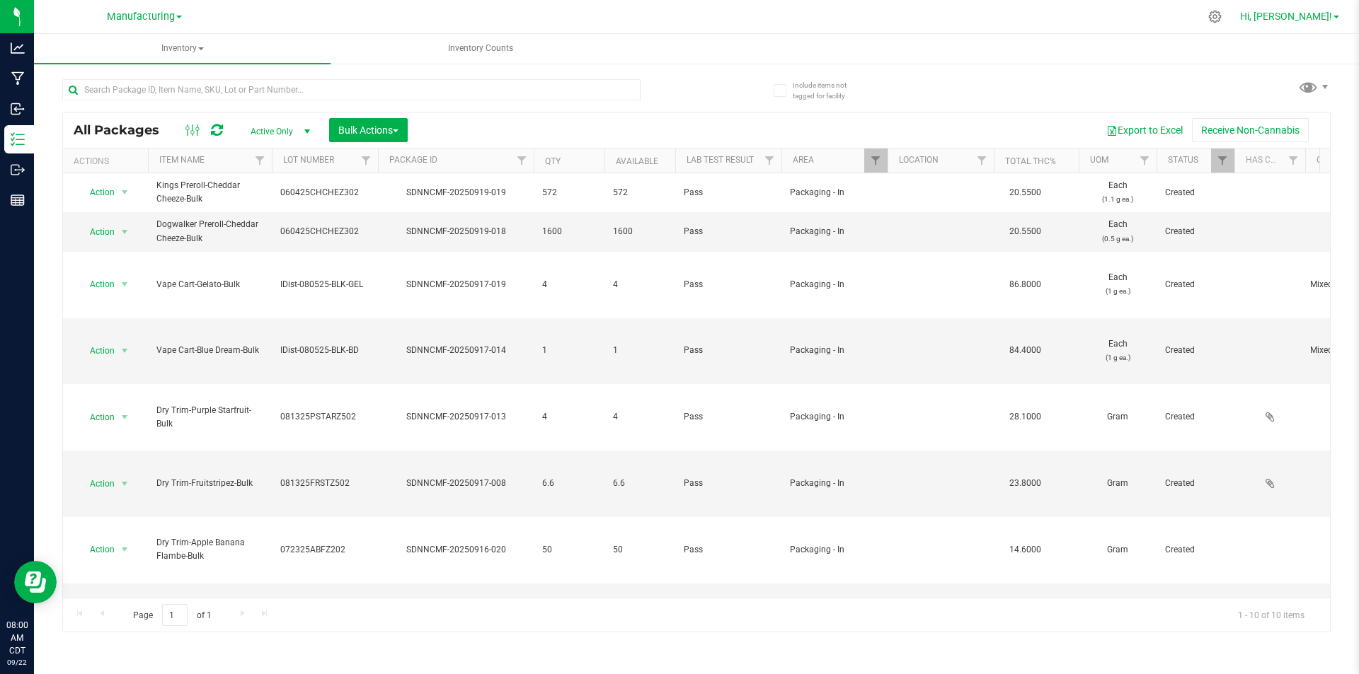
click at [1312, 12] on span "Hi, [PERSON_NAME]!" at bounding box center [1286, 16] width 92 height 11
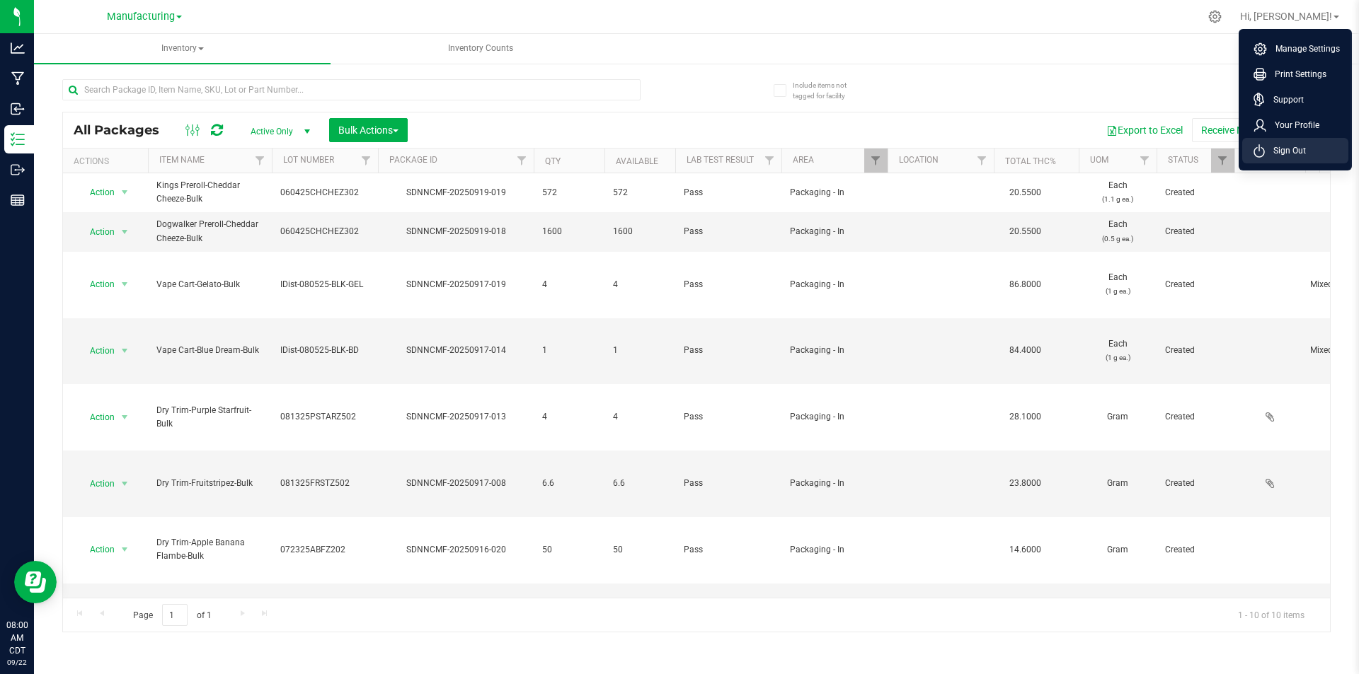
click at [1280, 144] on span "Sign Out" at bounding box center [1285, 151] width 41 height 14
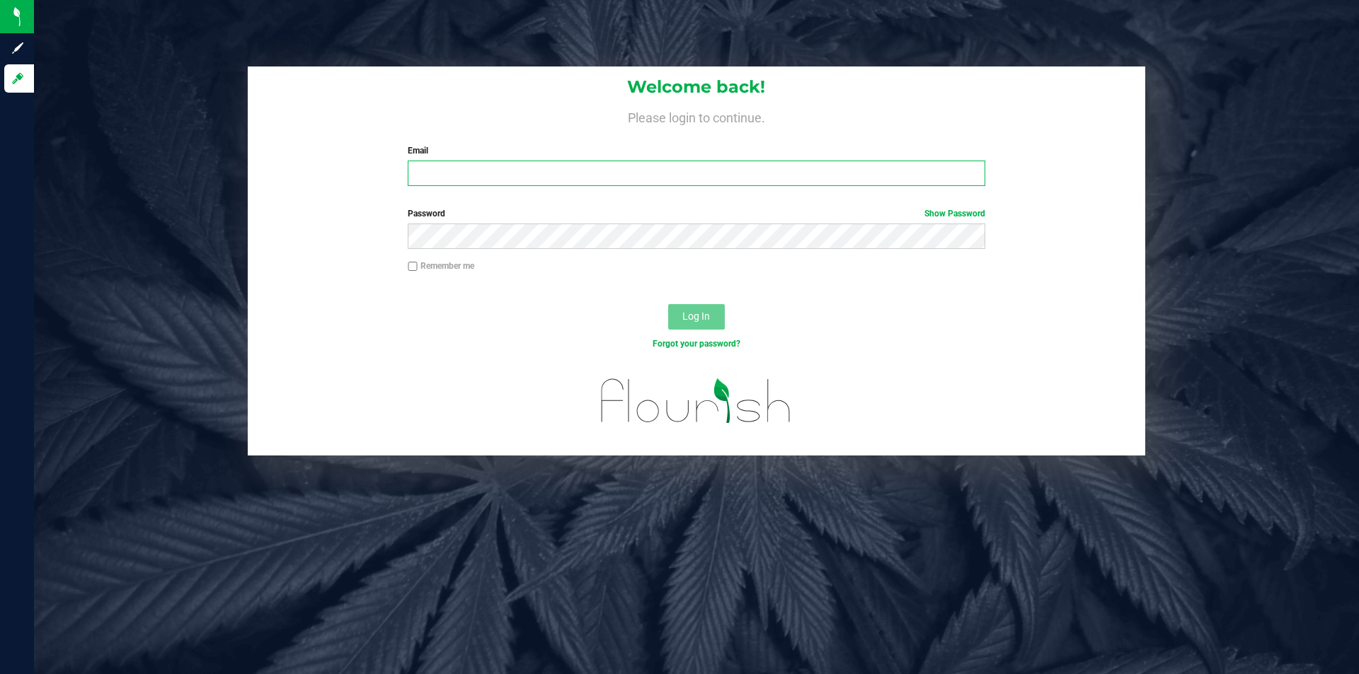
click at [539, 167] on input "Email" at bounding box center [696, 173] width 577 height 25
type input "[EMAIL_ADDRESS][DOMAIN_NAME]"
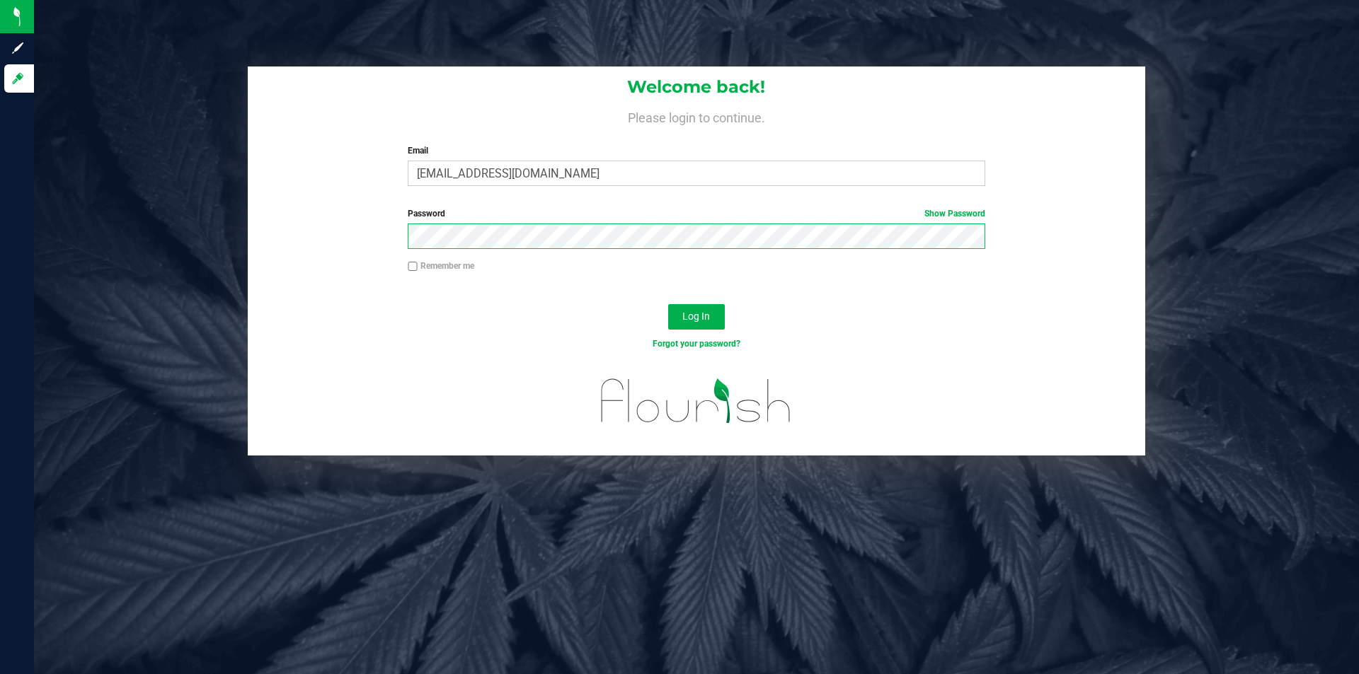
click at [668, 304] on button "Log In" at bounding box center [696, 316] width 57 height 25
